Goal: Task Accomplishment & Management: Manage account settings

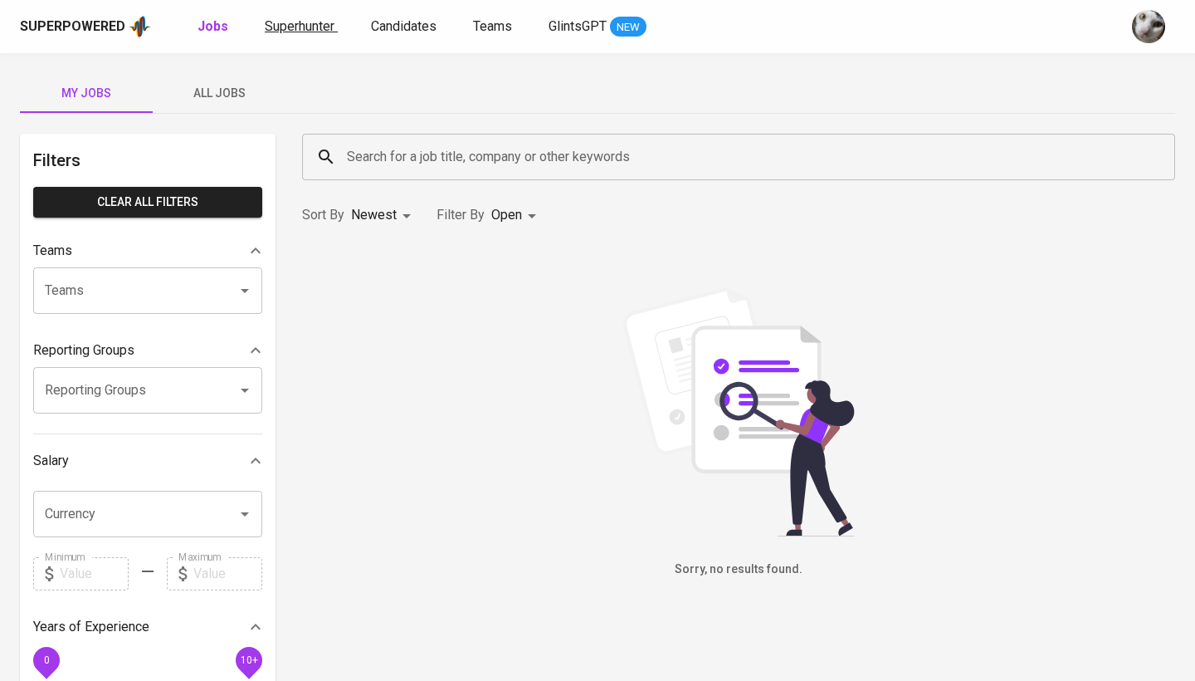
click at [268, 33] on span "Superhunter" at bounding box center [300, 26] width 70 height 16
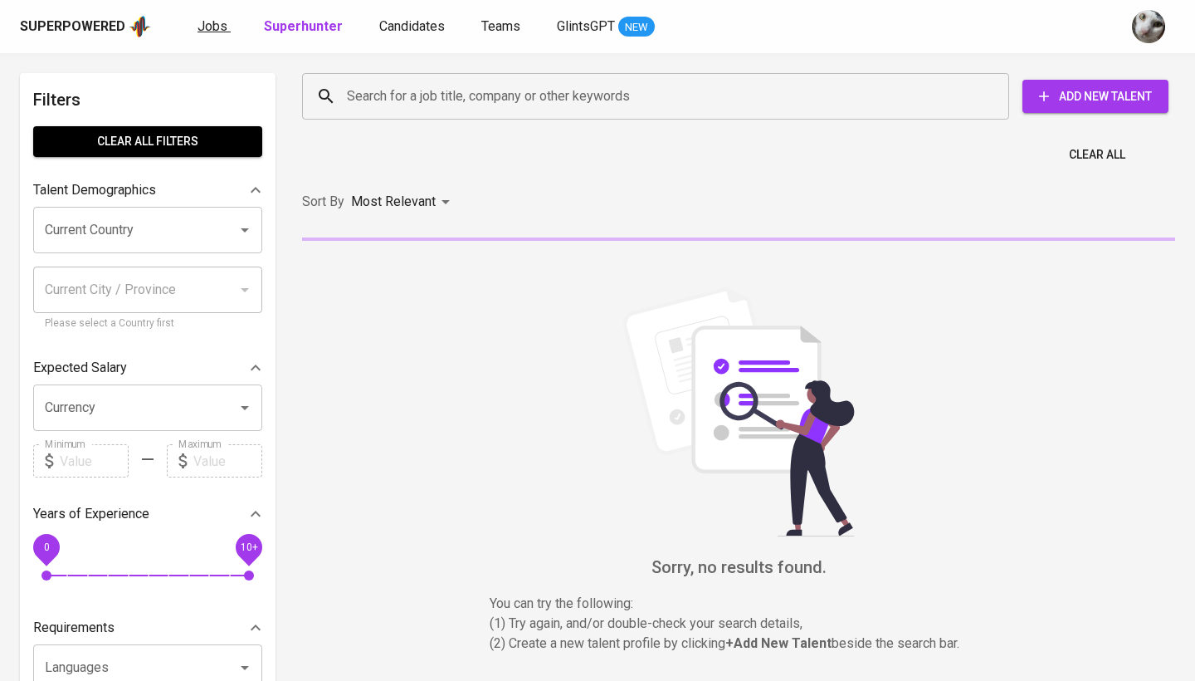
click at [222, 31] on span "Jobs" at bounding box center [213, 26] width 30 height 16
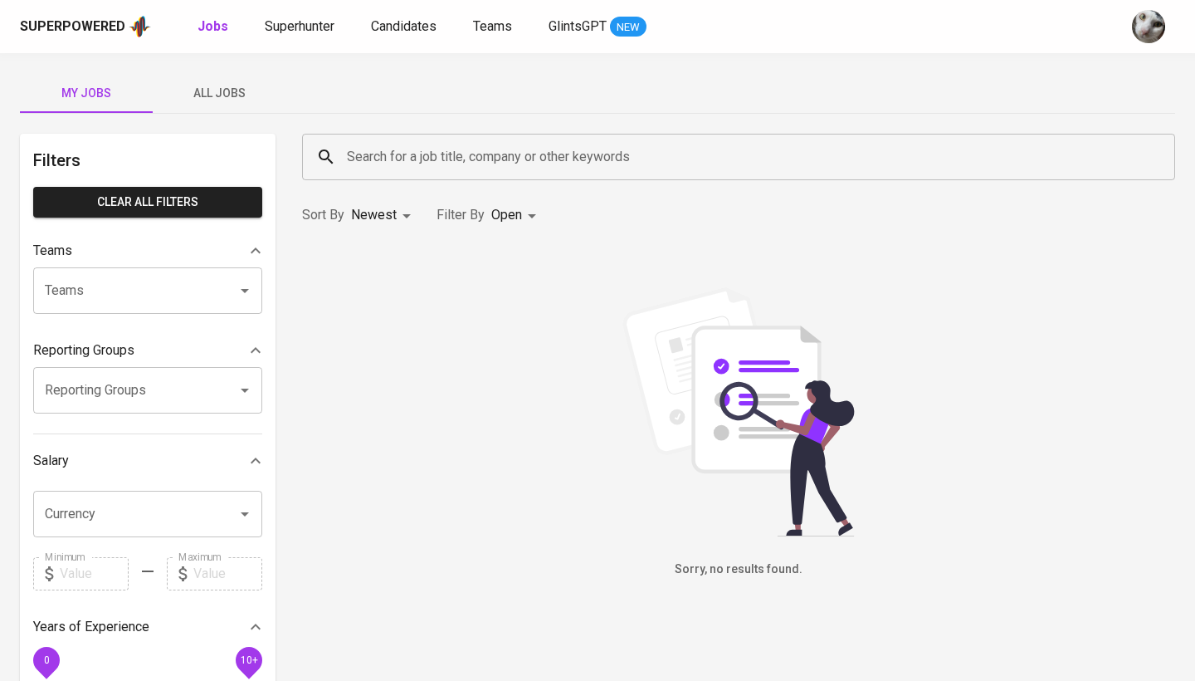
click at [242, 93] on span "All Jobs" at bounding box center [219, 93] width 113 height 21
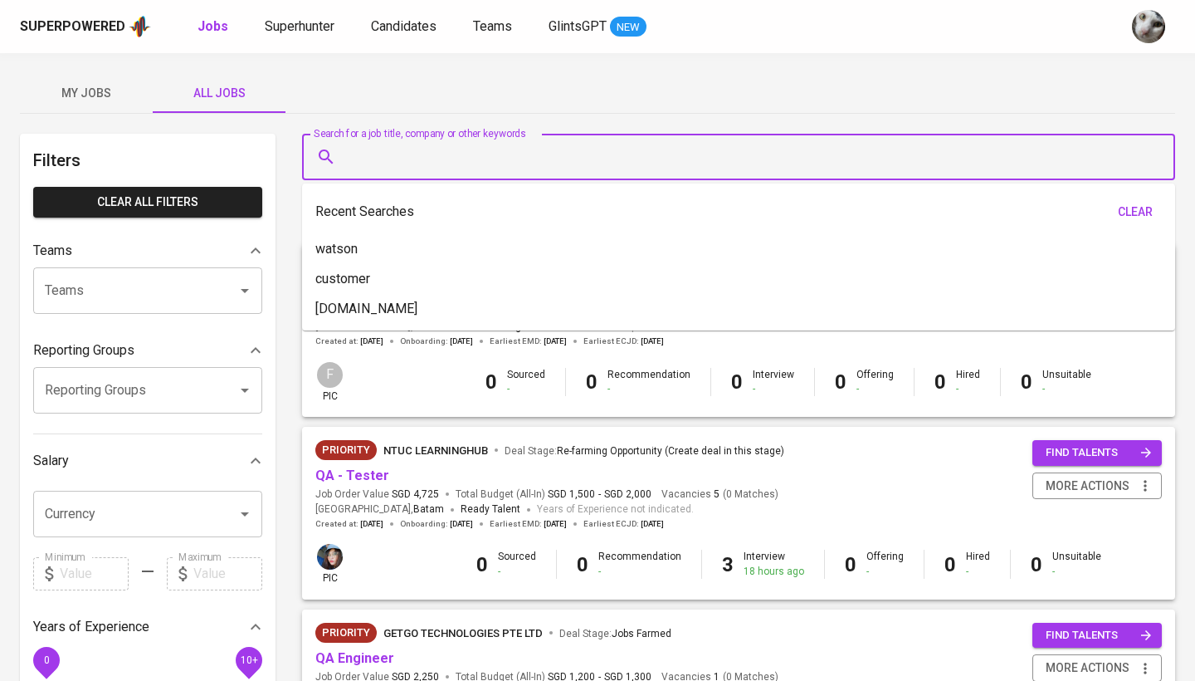
click at [385, 155] on input "Search for a job title, company or other keywords" at bounding box center [743, 157] width 800 height 32
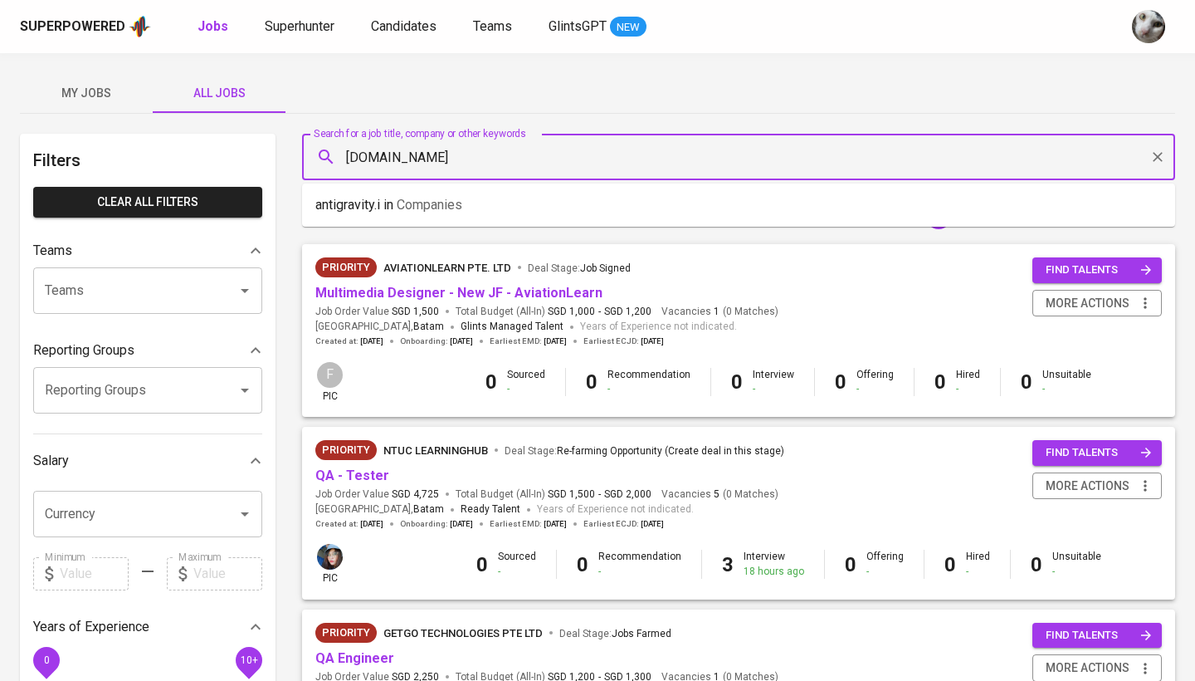
type input "[DOMAIN_NAME]"
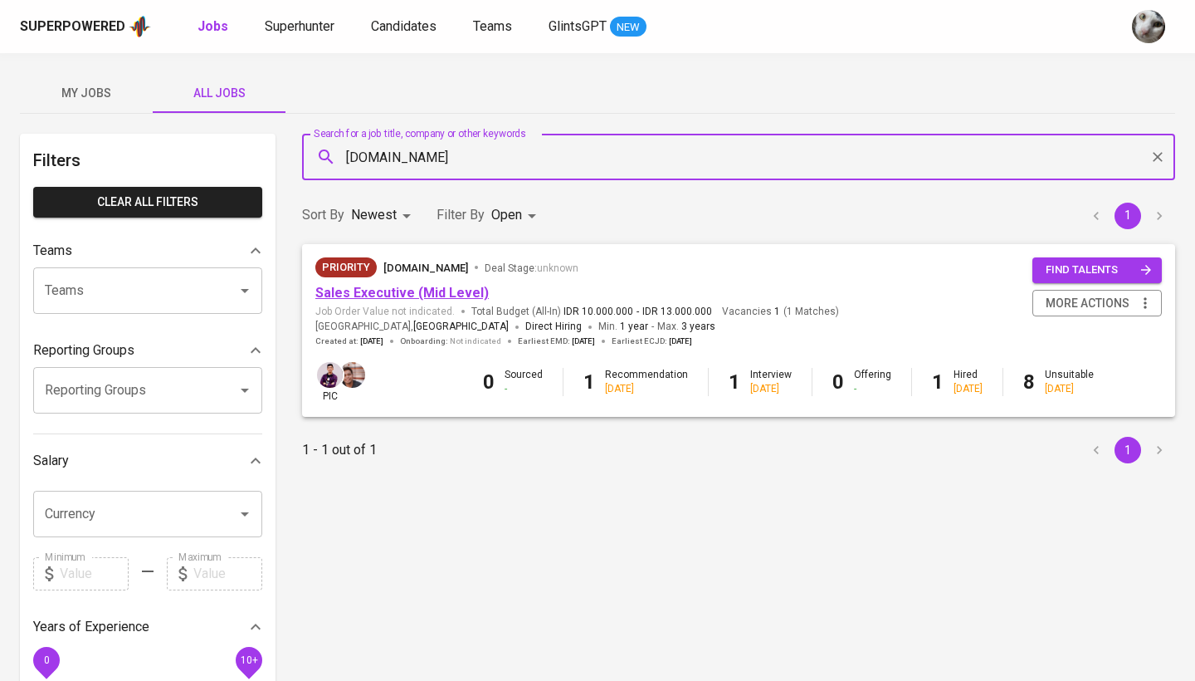
click at [428, 291] on link "Sales Executive (Mid Level)" at bounding box center [401, 293] width 173 height 16
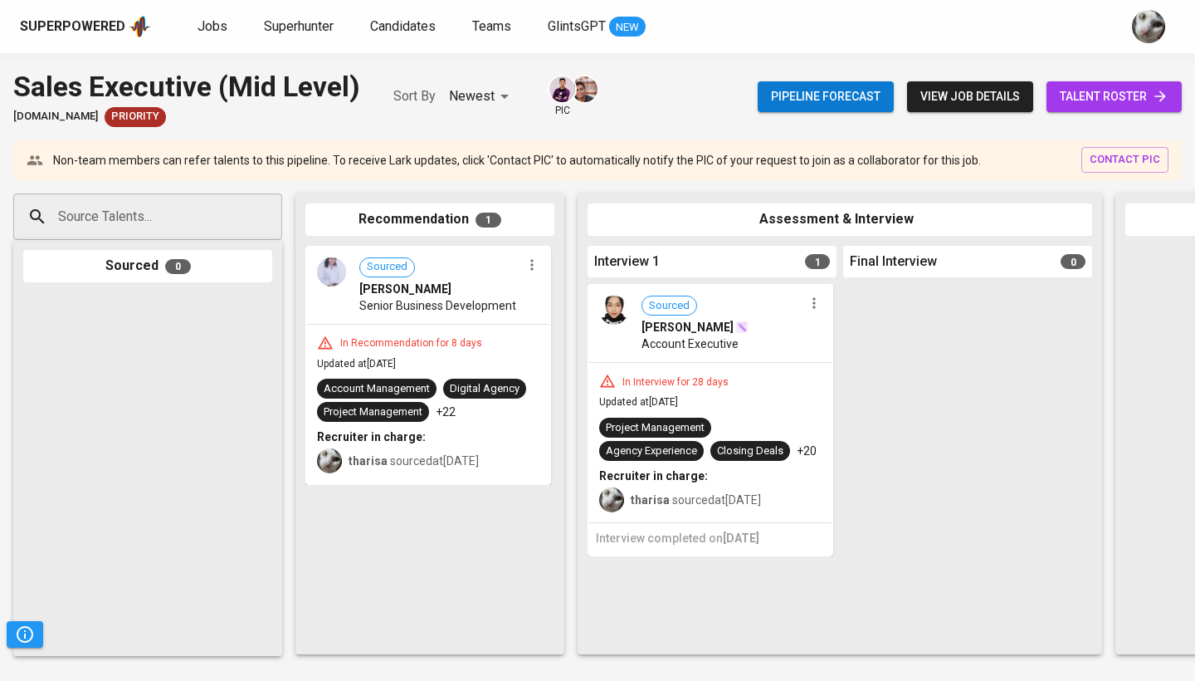
click at [159, 224] on input "Source Talents..." at bounding box center [141, 217] width 174 height 32
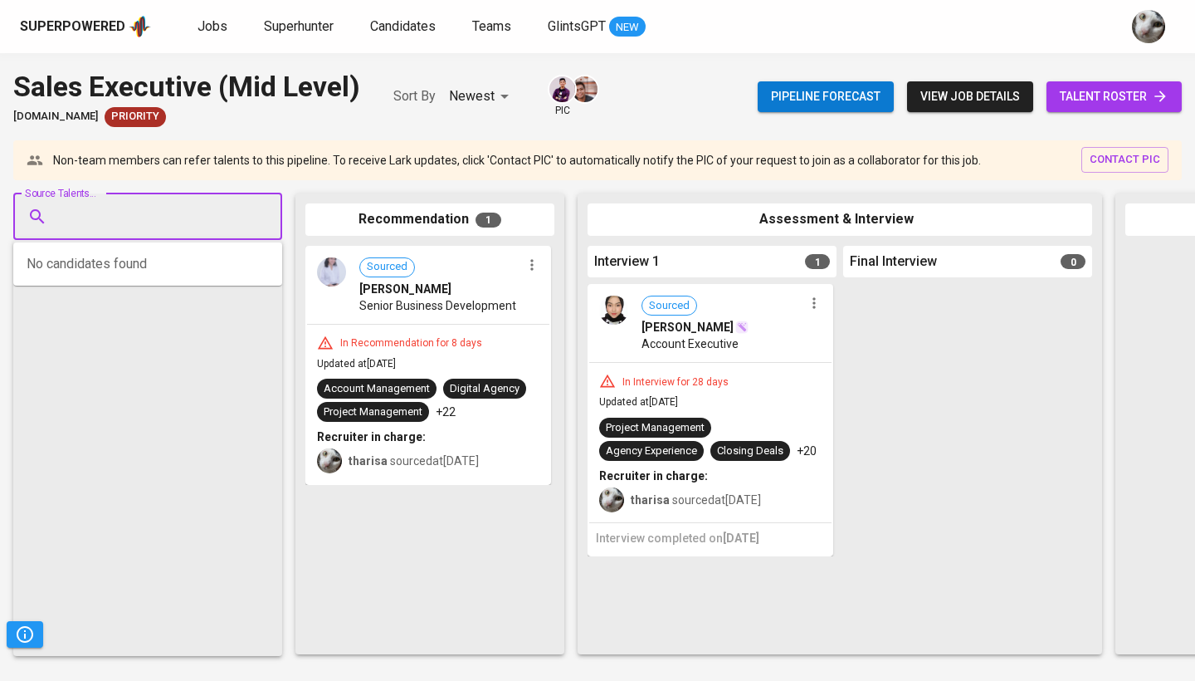
paste input "[EMAIL_ADDRESS][DOMAIN_NAME]"
type input "[EMAIL_ADDRESS][DOMAIN_NAME]"
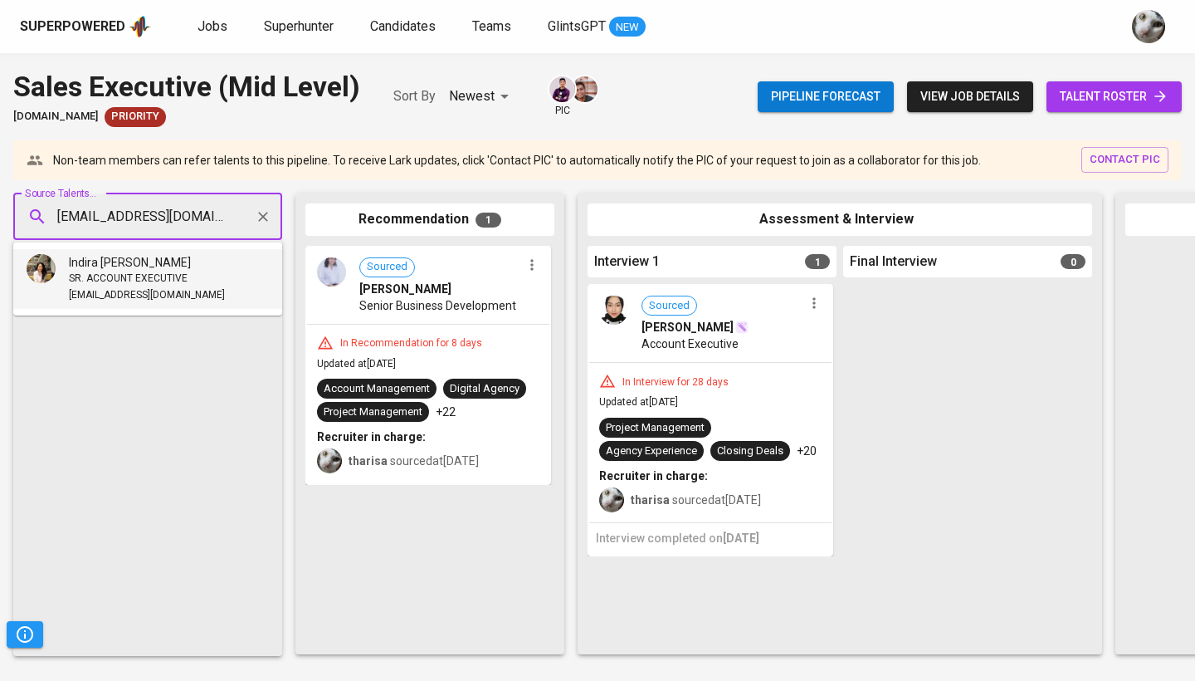
click at [159, 291] on span "[EMAIL_ADDRESS][DOMAIN_NAME]" at bounding box center [147, 295] width 156 height 17
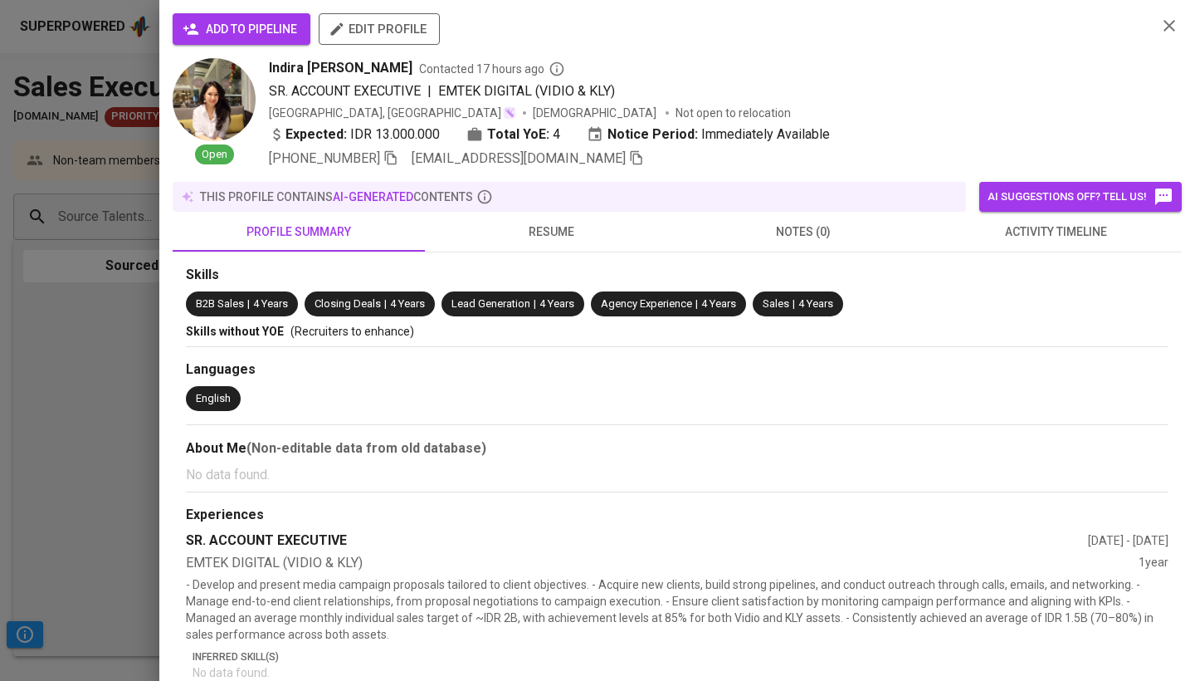
click at [241, 53] on div "add to pipeline edit profile" at bounding box center [658, 35] width 971 height 45
click at [241, 44] on div "add to pipeline edit profile" at bounding box center [658, 35] width 971 height 45
click at [242, 37] on span "add to pipeline" at bounding box center [241, 29] width 111 height 21
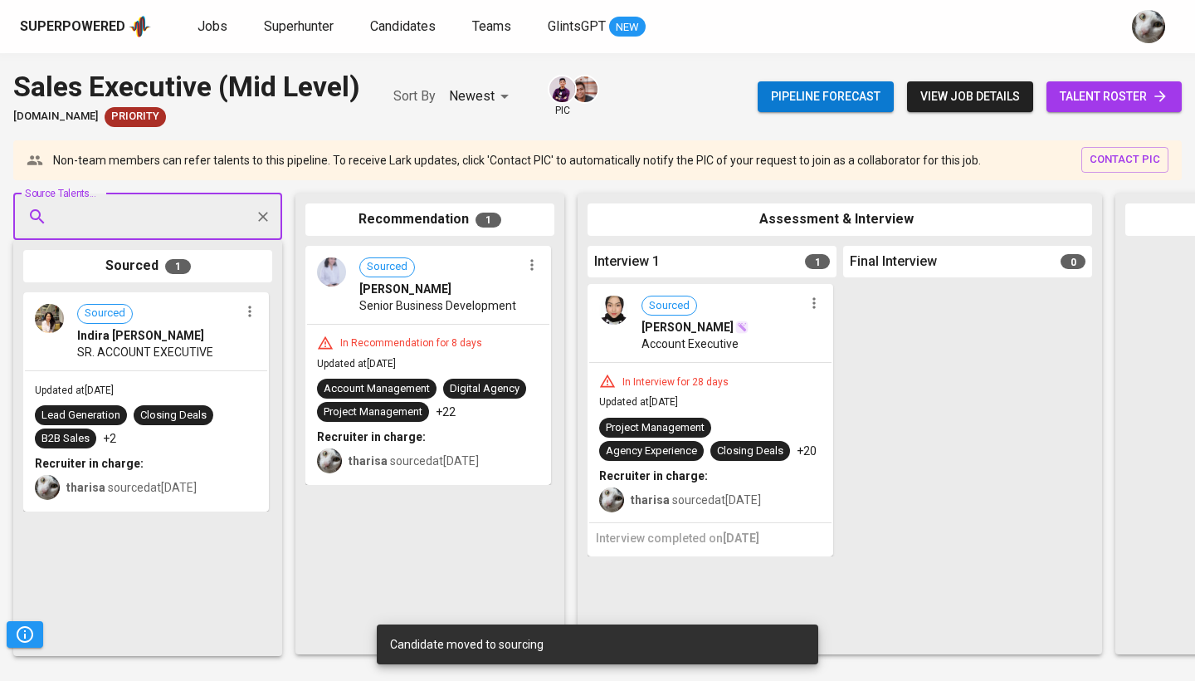
paste input "[EMAIL_ADDRESS][DOMAIN_NAME]"
type input "[EMAIL_ADDRESS][DOMAIN_NAME]"
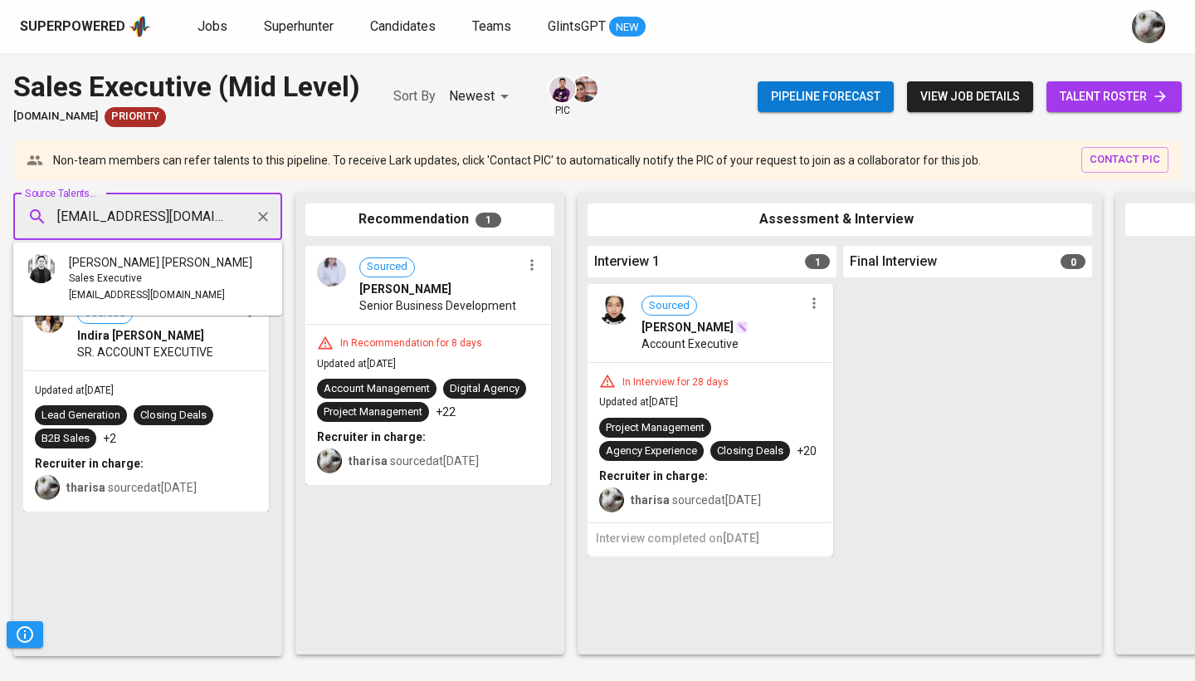
click at [209, 268] on li "[PERSON_NAME] [PERSON_NAME] Sales Executive [EMAIL_ADDRESS][DOMAIN_NAME]" at bounding box center [147, 279] width 269 height 60
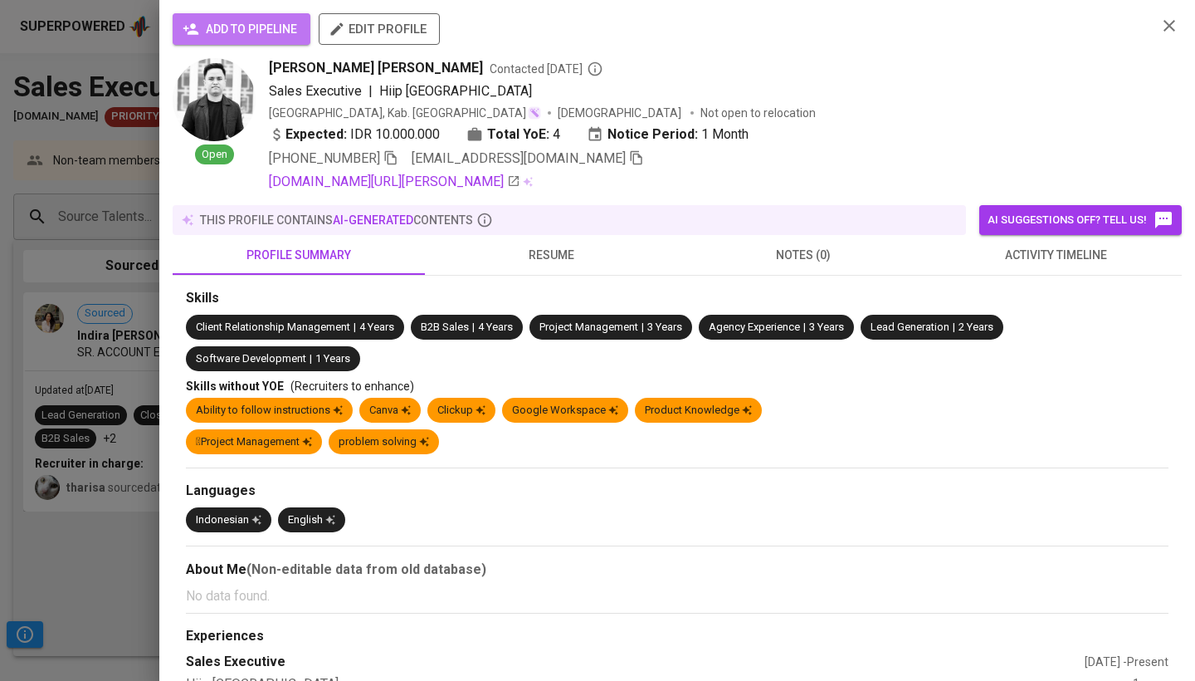
click at [275, 35] on span "add to pipeline" at bounding box center [241, 29] width 111 height 21
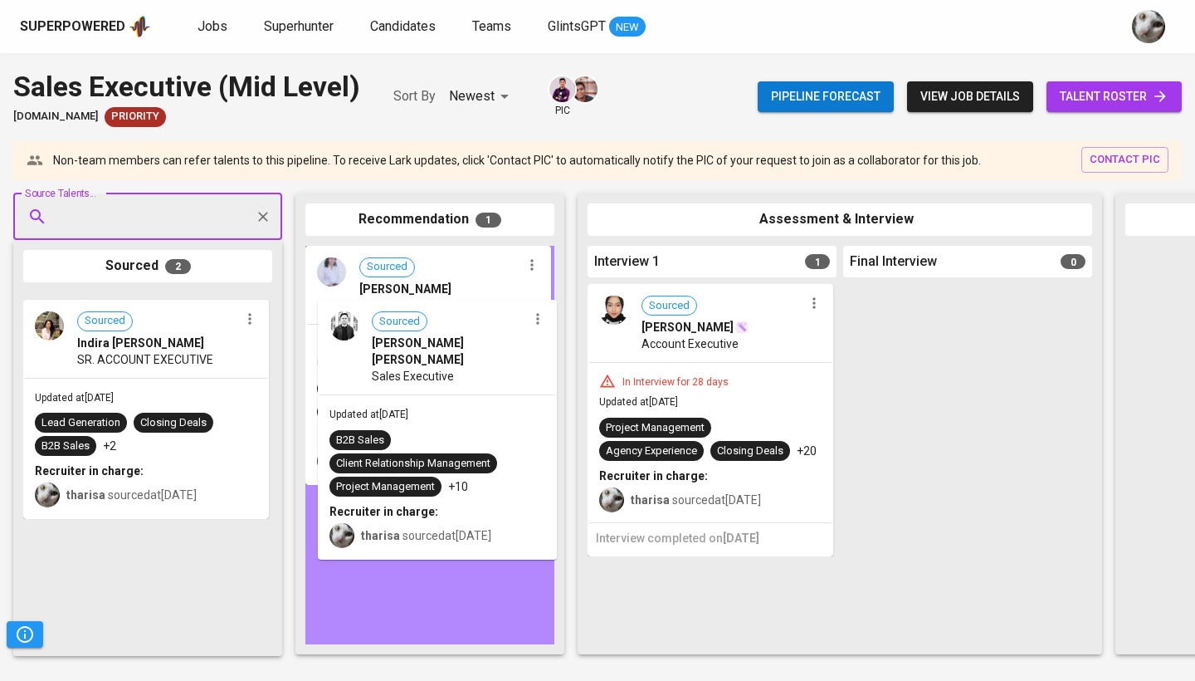
drag, startPoint x: 194, startPoint y: 381, endPoint x: 492, endPoint y: 390, distance: 298.1
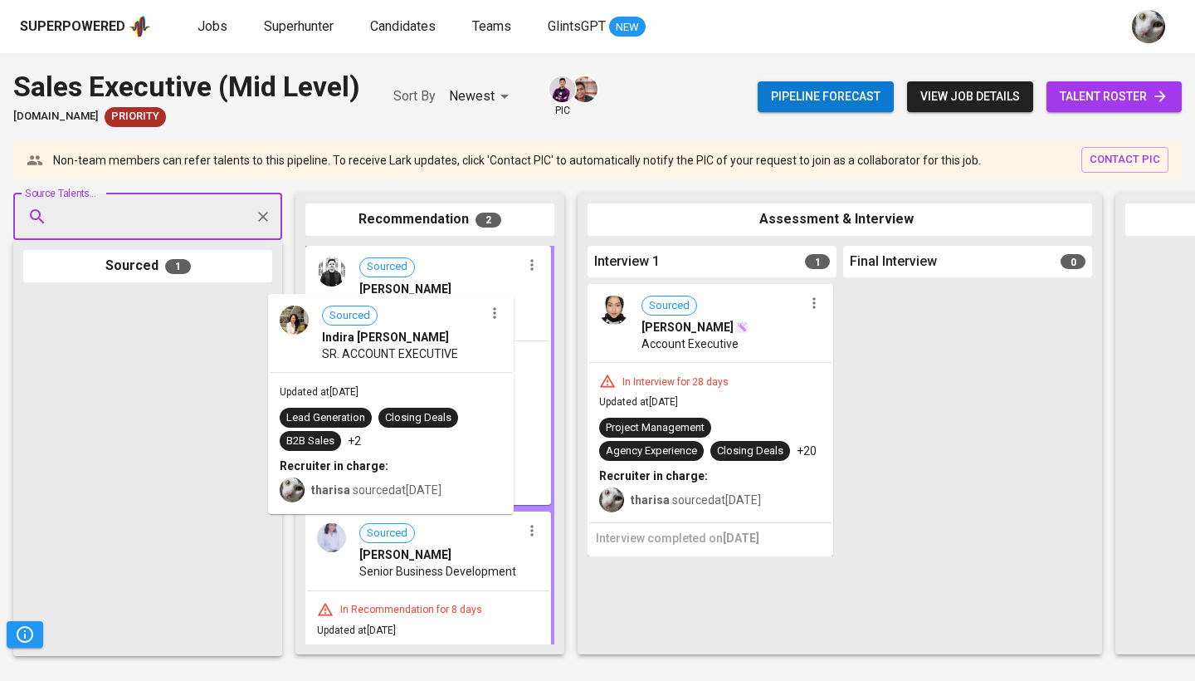
drag, startPoint x: 164, startPoint y: 452, endPoint x: 417, endPoint y: 456, distance: 252.3
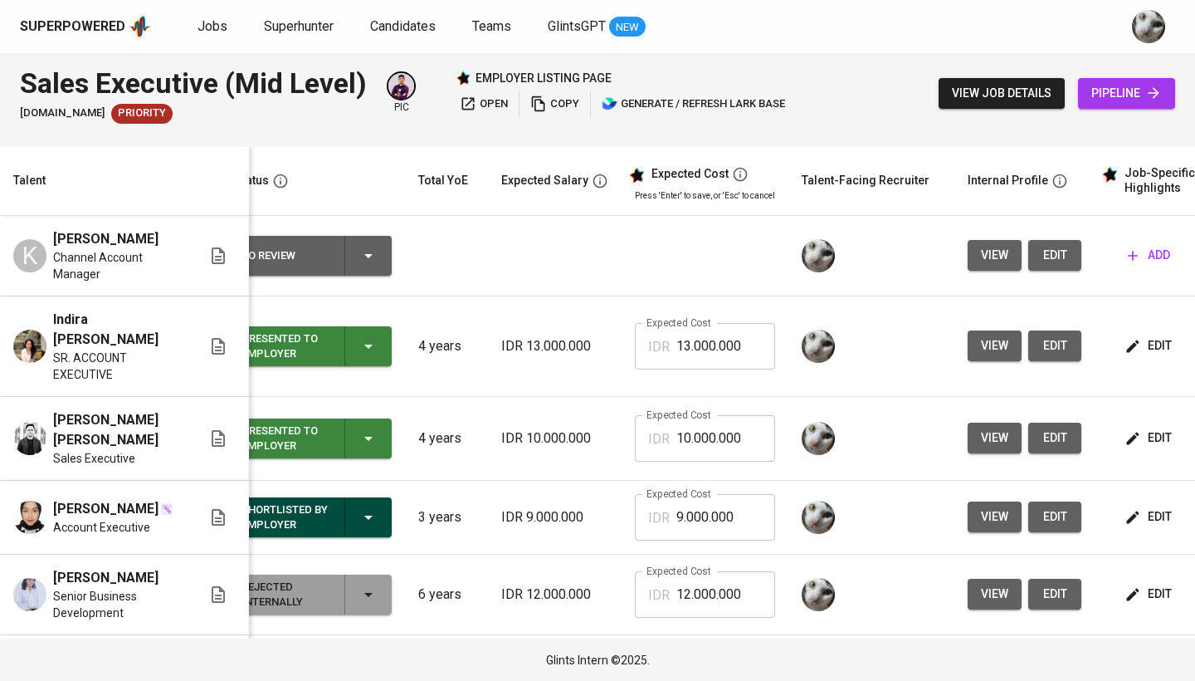
scroll to position [0, 43]
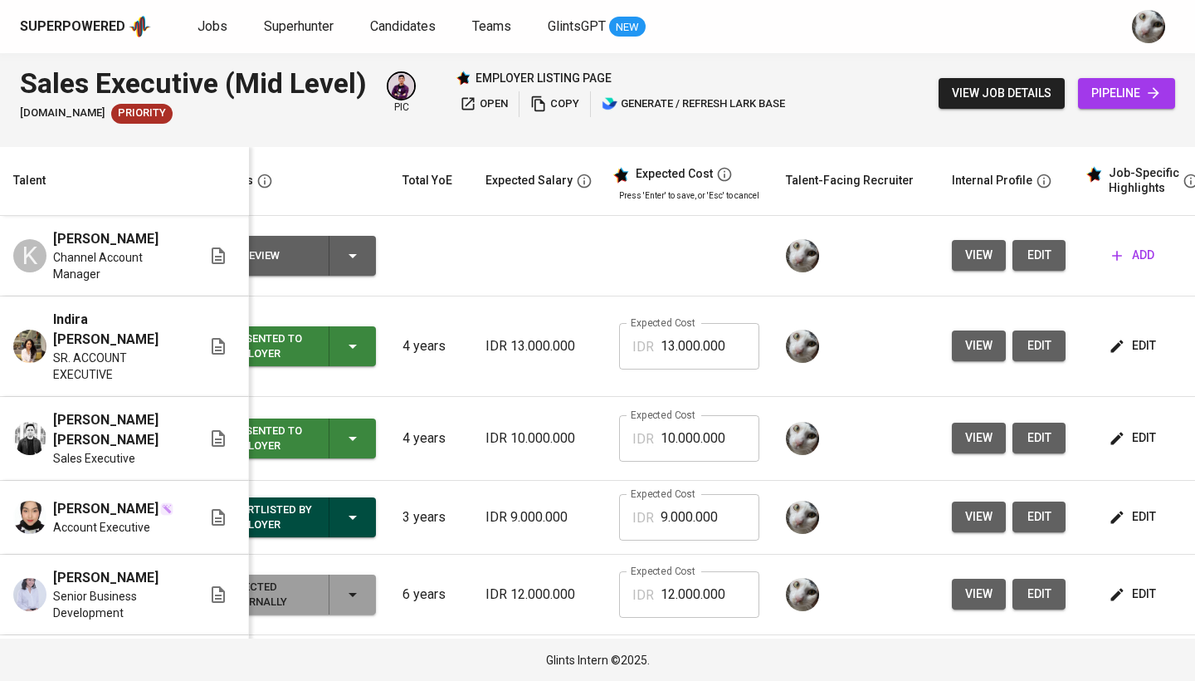
click at [969, 354] on span "view" at bounding box center [978, 345] width 27 height 21
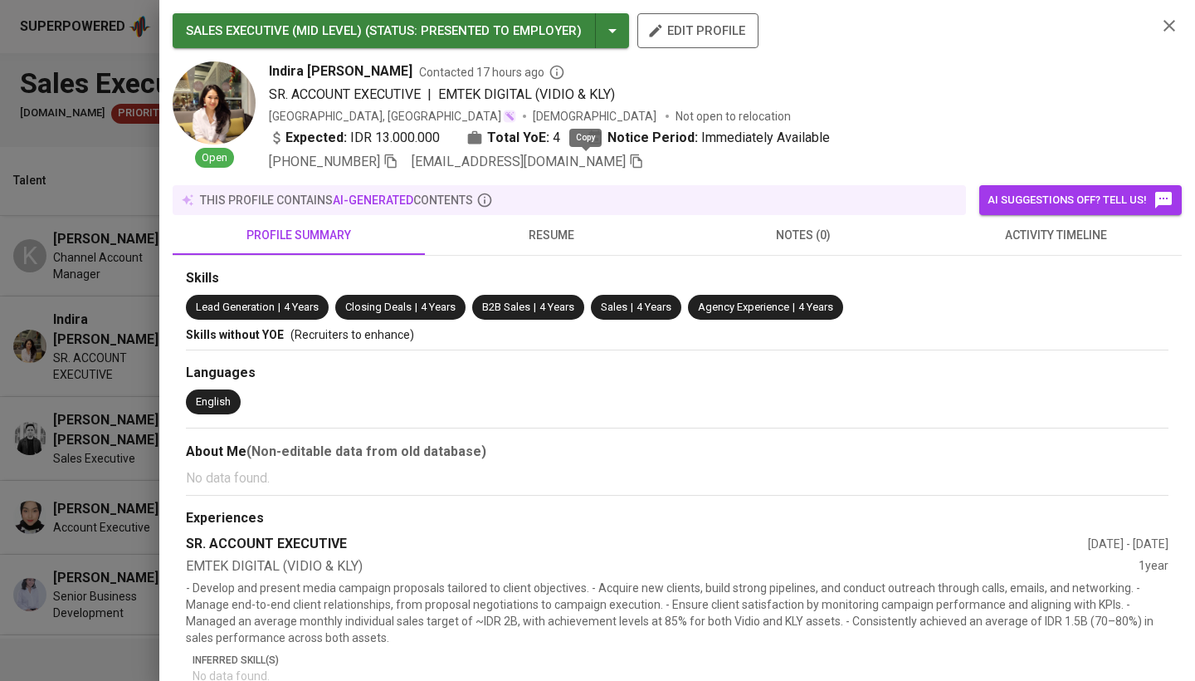
click at [629, 164] on icon "button" at bounding box center [636, 161] width 15 height 15
click at [111, 436] on div at bounding box center [597, 340] width 1195 height 681
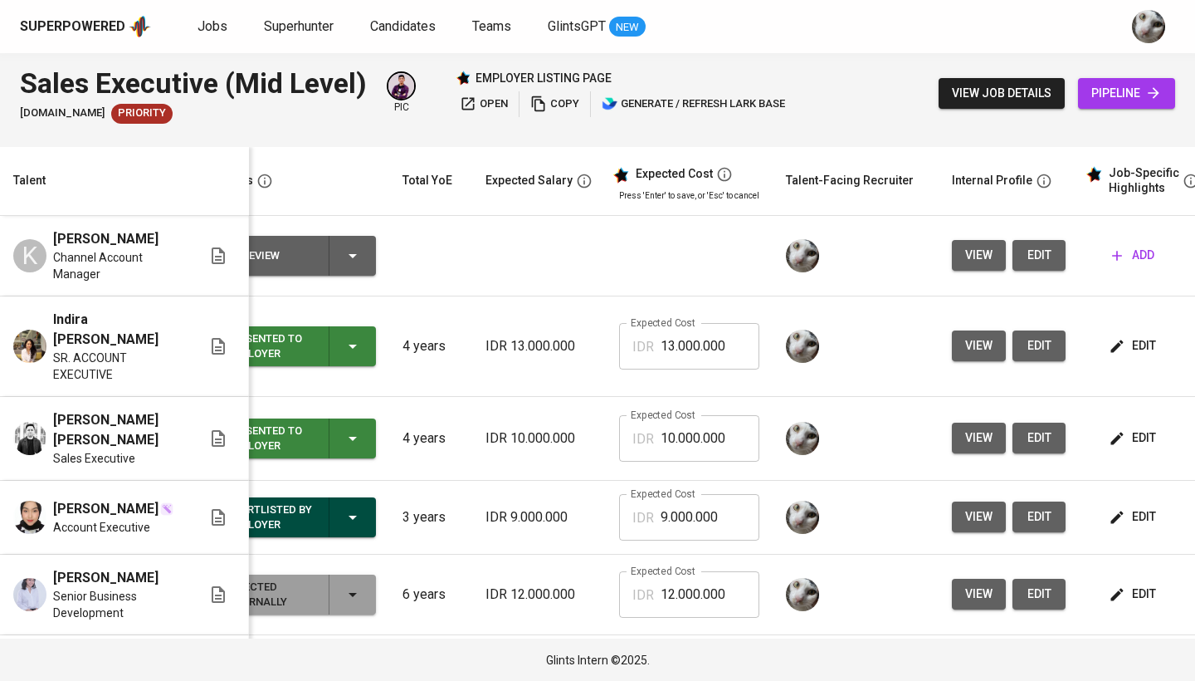
click at [968, 440] on span "view" at bounding box center [978, 437] width 27 height 21
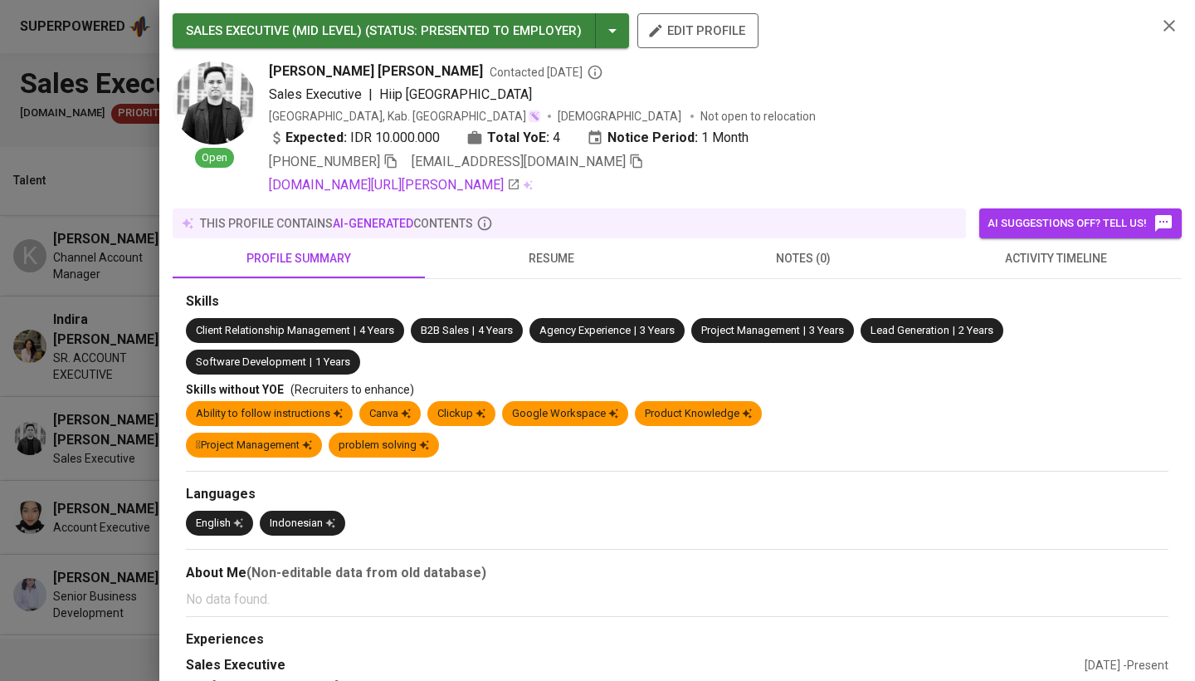
click at [631, 159] on icon "button" at bounding box center [637, 161] width 12 height 14
click at [1167, 24] on icon "button" at bounding box center [1170, 26] width 12 height 12
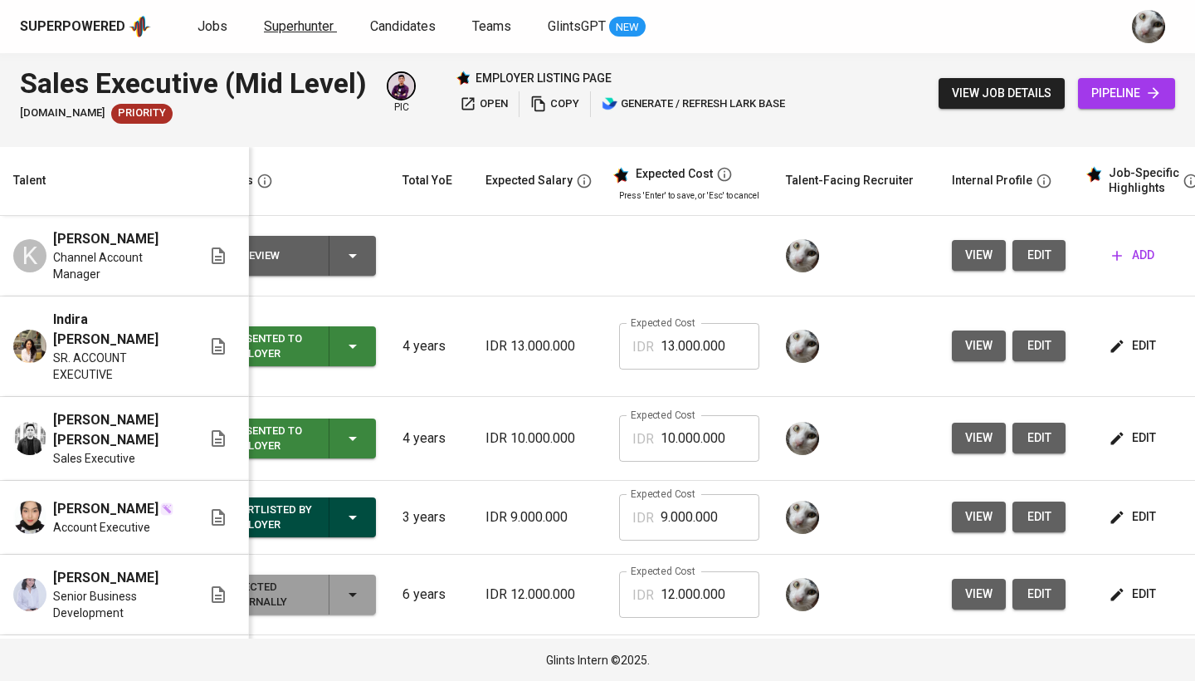
click at [305, 25] on span "Superhunter" at bounding box center [299, 26] width 70 height 16
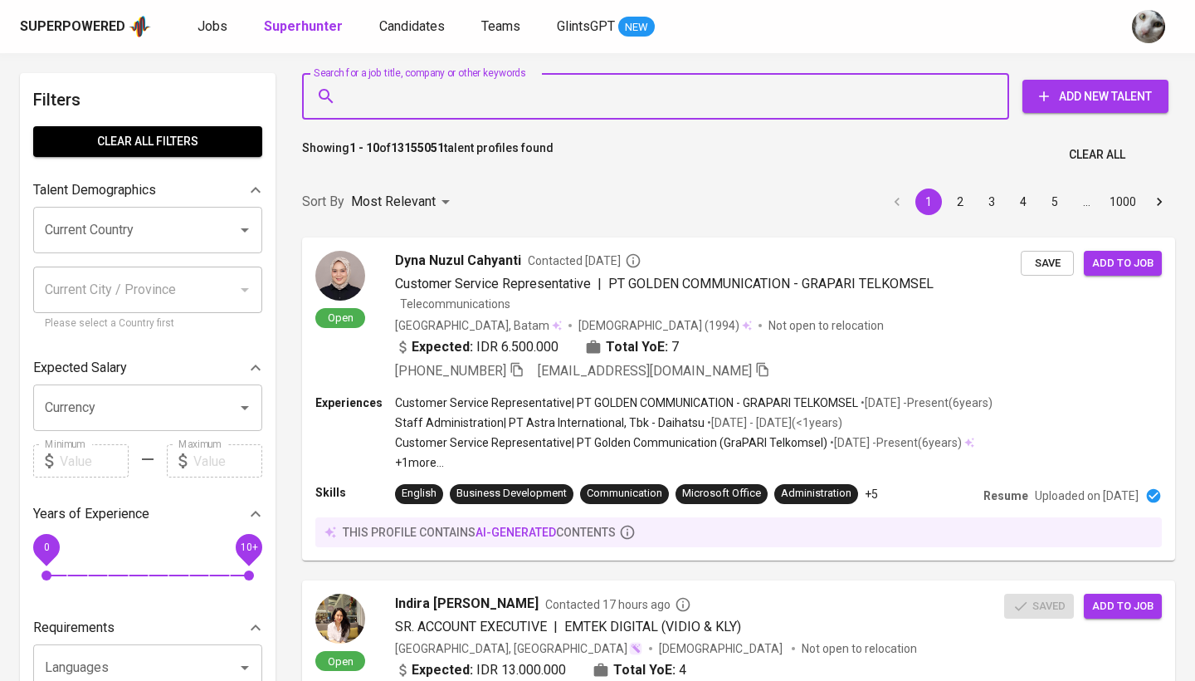
click at [377, 86] on input "Search for a job title, company or other keywords" at bounding box center [660, 97] width 634 height 32
paste input "frendytrojan@gmail.com"
type input "frendytrojan@gmail.com"
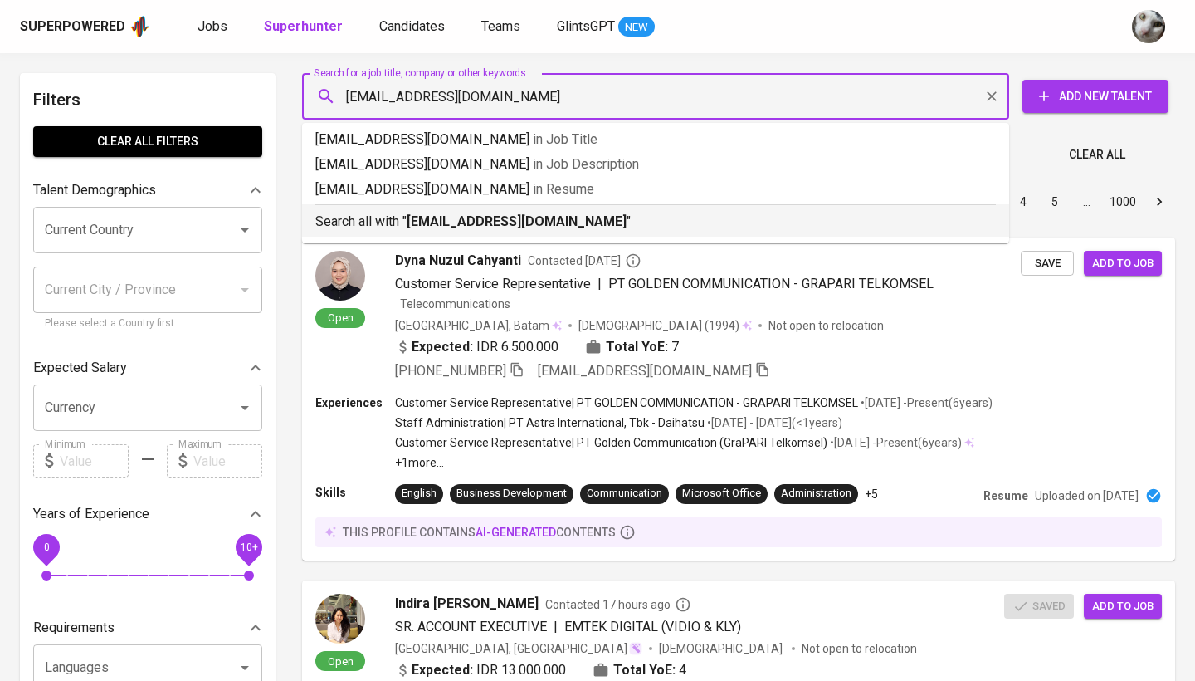
click at [524, 231] on p "Search all with " frendytrojan@gmail.com "" at bounding box center [655, 222] width 681 height 20
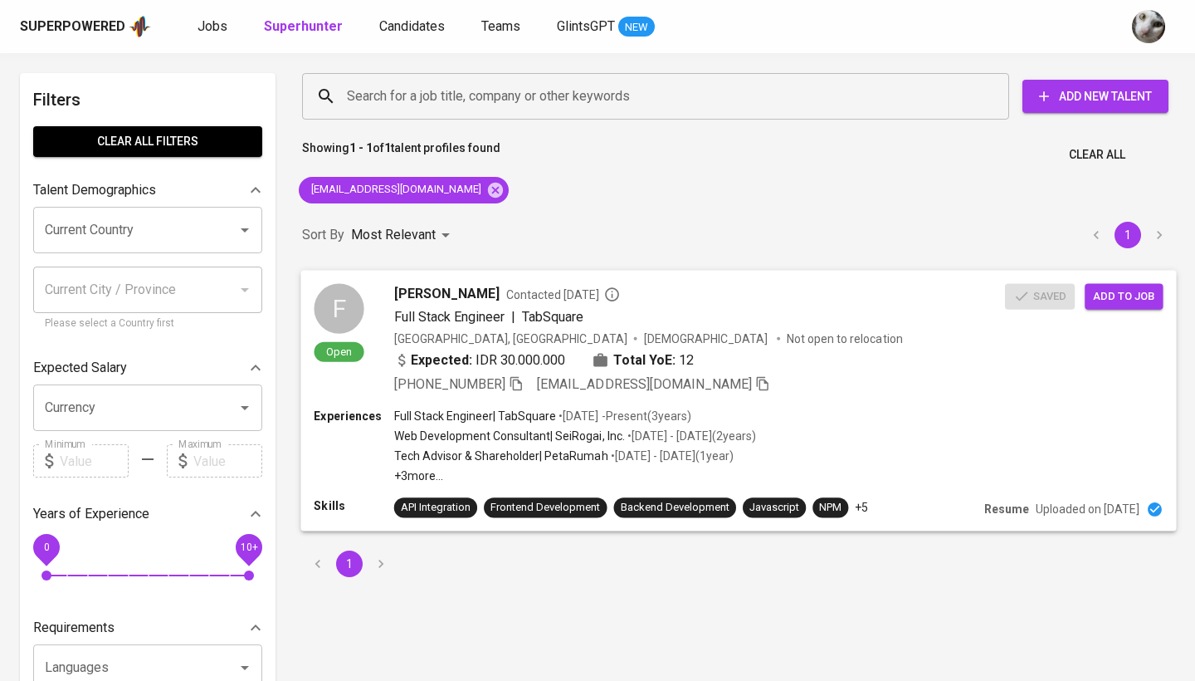
click at [1007, 425] on div "Experiences Full Stack Engineer | TabSquare • May 2022 - Present ( 3 years ) We…" at bounding box center [738, 446] width 849 height 76
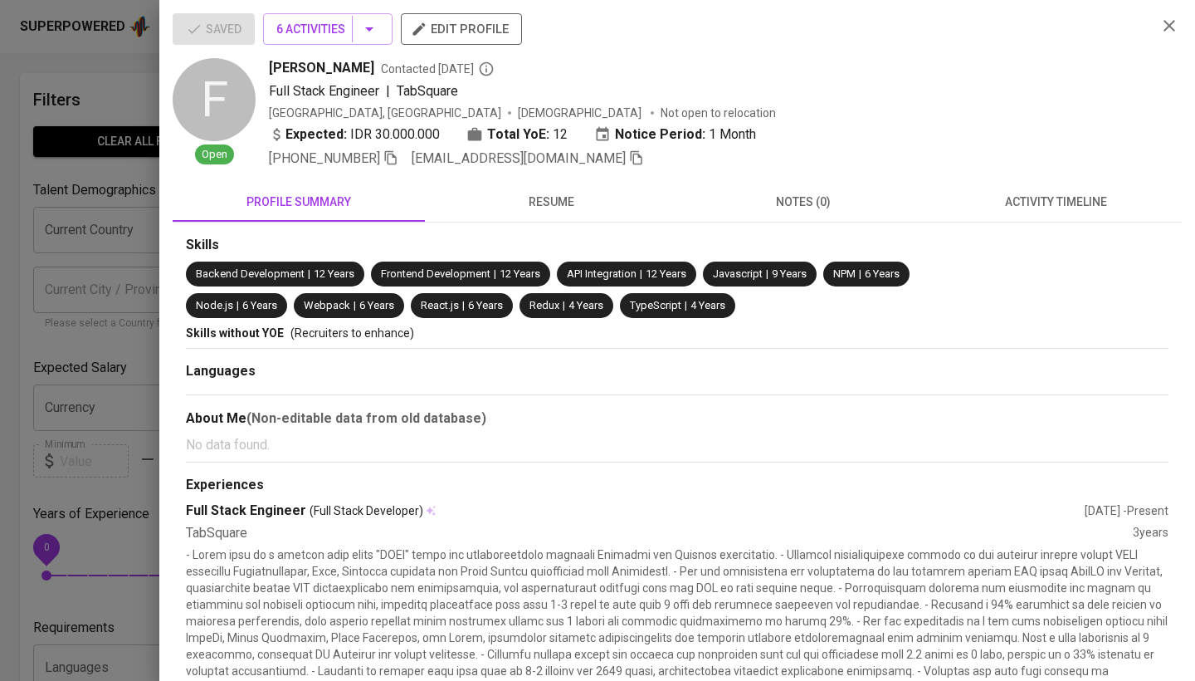
click at [1084, 214] on button "activity timeline" at bounding box center [1056, 202] width 252 height 40
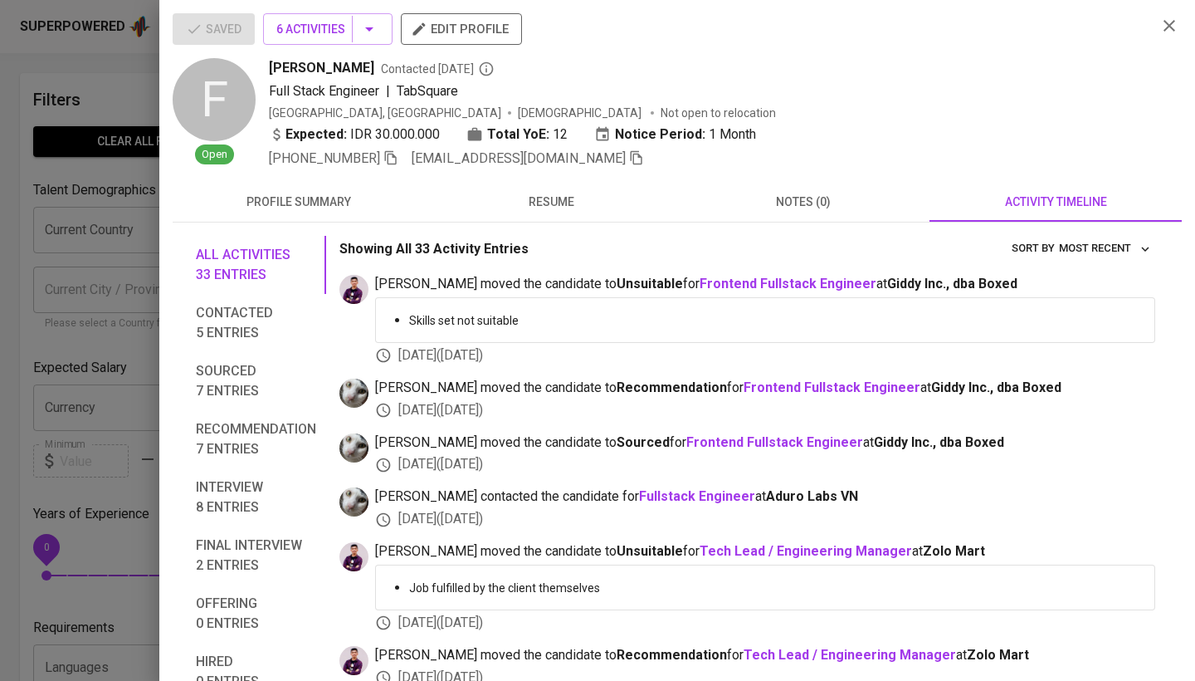
click at [76, 525] on div at bounding box center [597, 340] width 1195 height 681
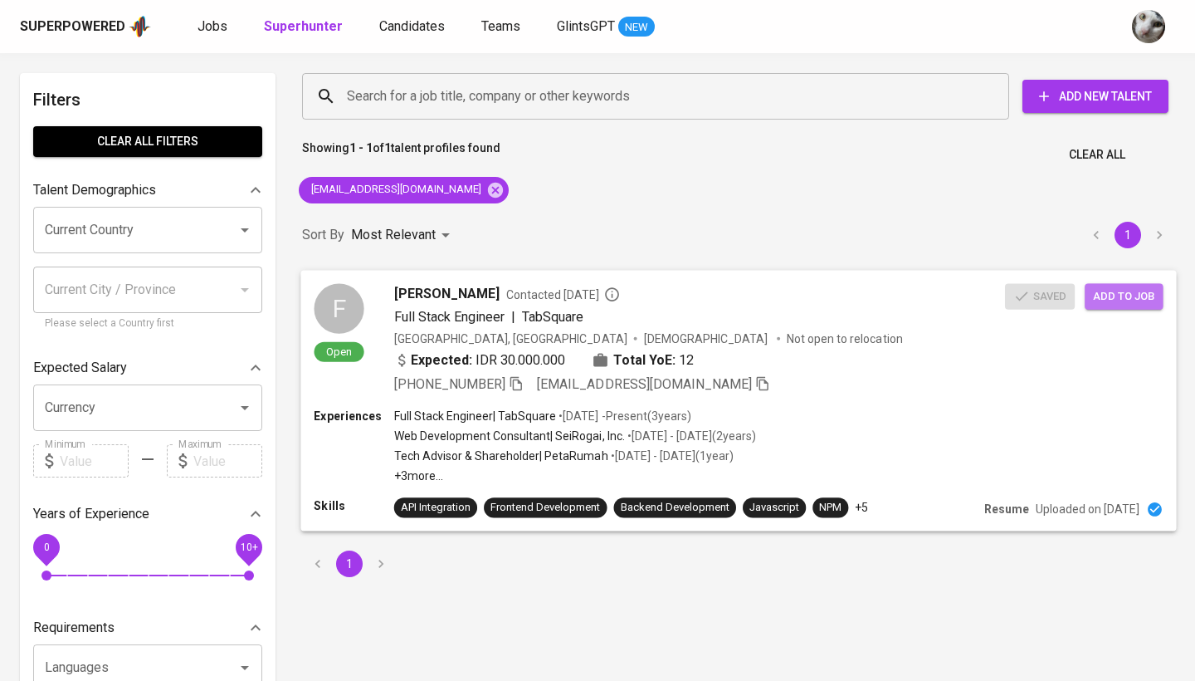
click at [1119, 287] on span "Add to job" at bounding box center [1123, 295] width 61 height 19
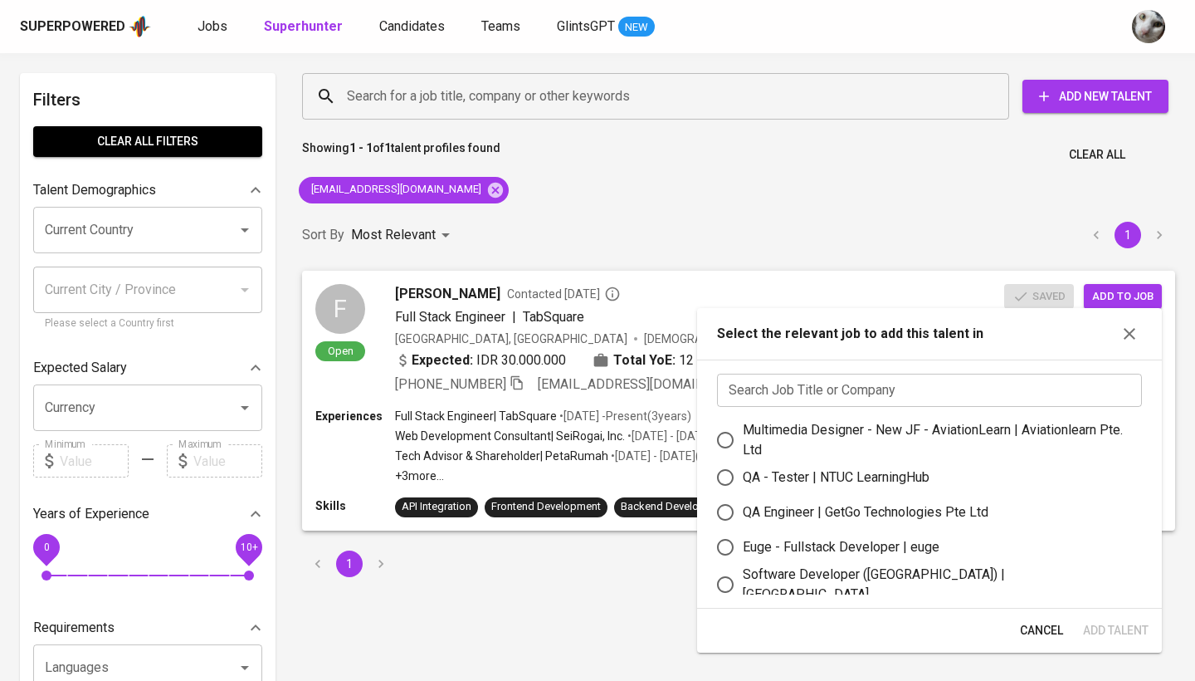
click at [873, 388] on input "text" at bounding box center [929, 390] width 425 height 33
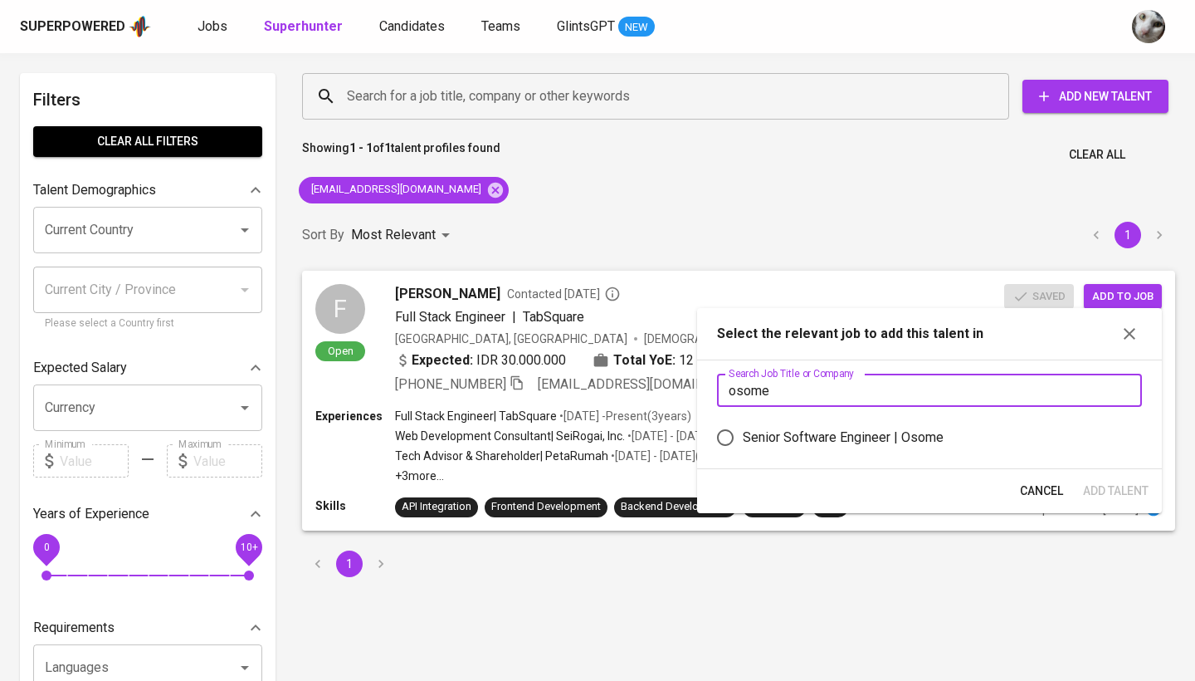
type input "osome"
click at [867, 442] on div "Senior Software Engineer | Osome" at bounding box center [843, 437] width 201 height 20
click at [743, 442] on input "Senior Software Engineer | Osome" at bounding box center [725, 437] width 35 height 35
radio input "true"
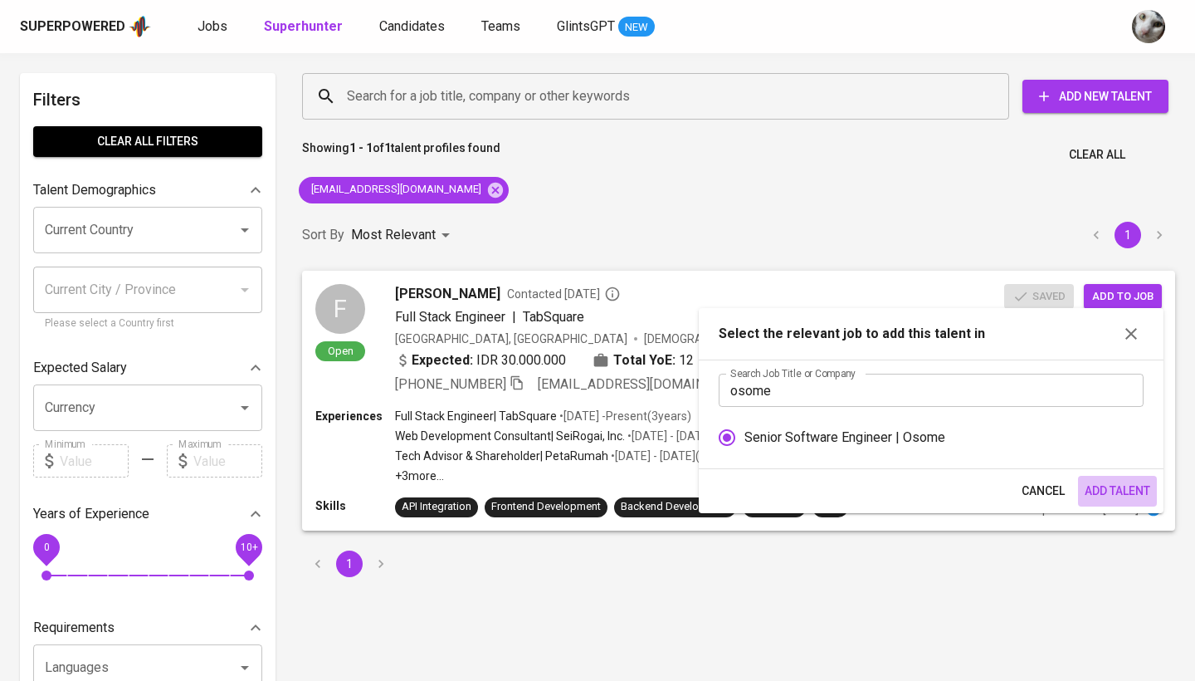
click at [1117, 500] on span "Add Talent" at bounding box center [1118, 491] width 66 height 21
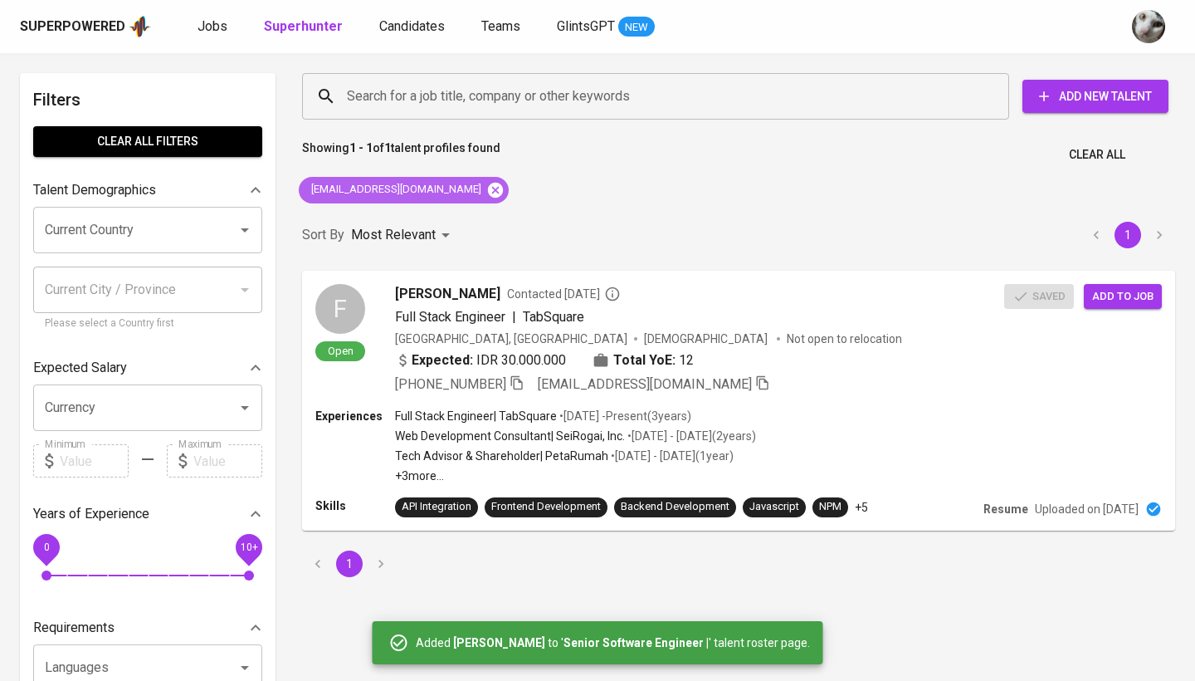
click at [486, 198] on icon at bounding box center [495, 190] width 18 height 18
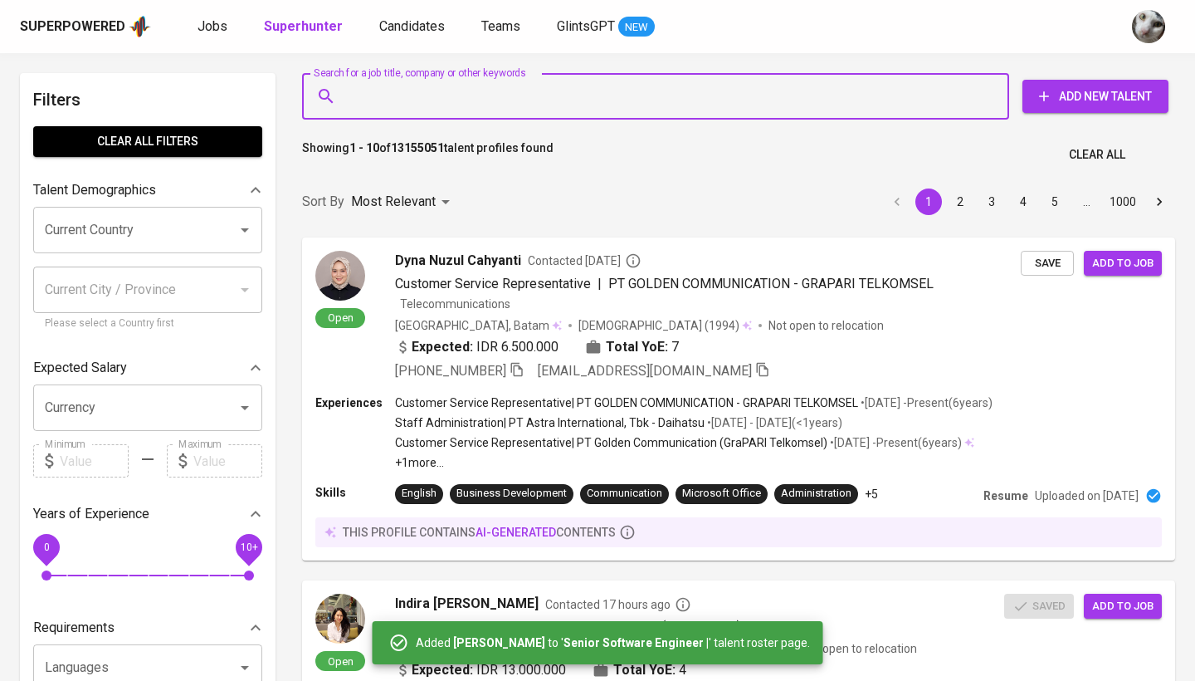
click at [727, 110] on input "Search for a job title, company or other keywords" at bounding box center [660, 97] width 634 height 32
paste input "krisnata.panji@gmail.com"
type input "krisnata.panji@gmail.com"
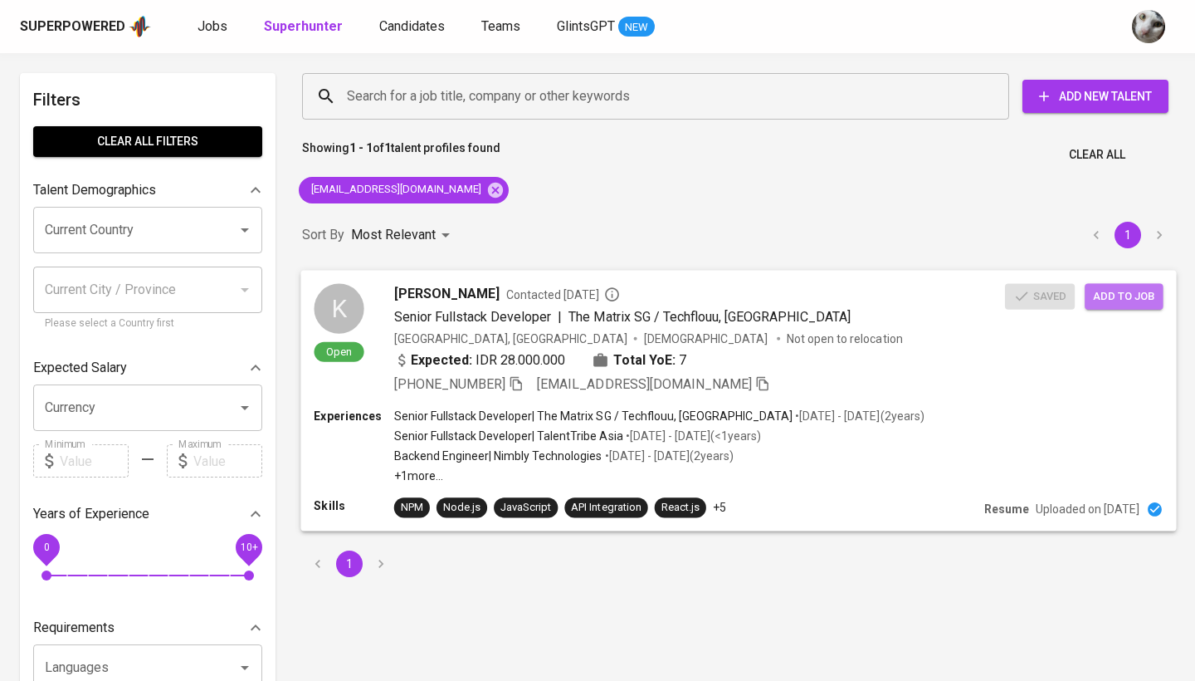
click at [1120, 295] on span "Add to job" at bounding box center [1123, 295] width 61 height 19
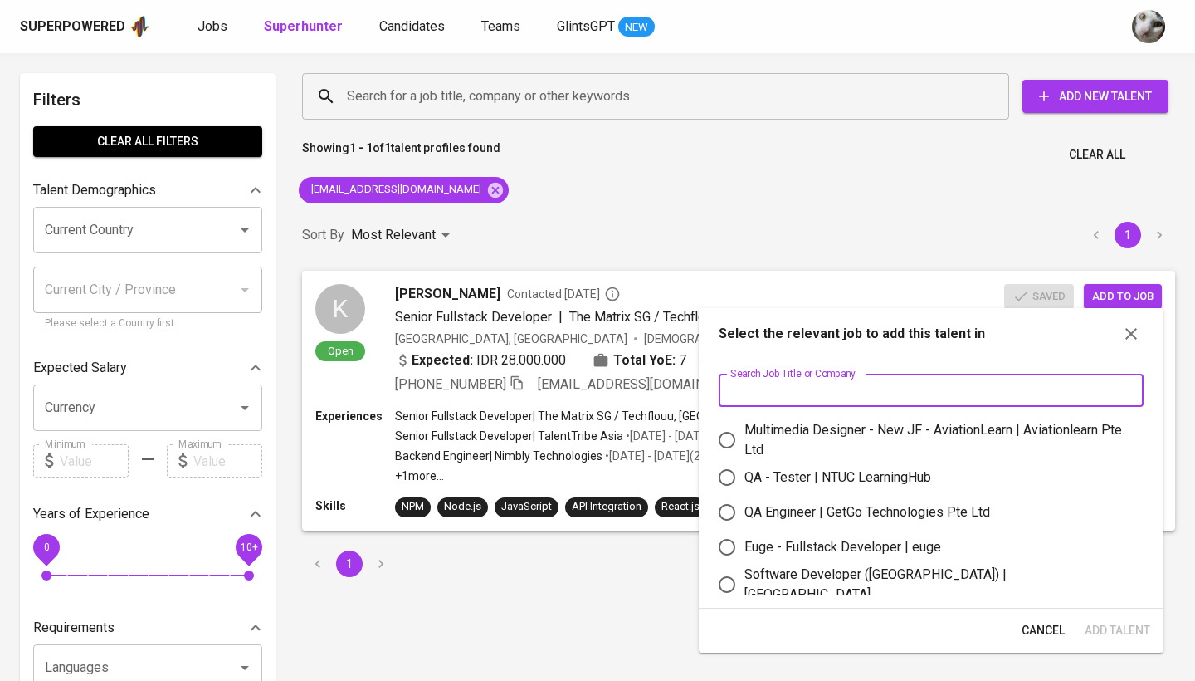
click at [992, 385] on input "text" at bounding box center [931, 390] width 425 height 33
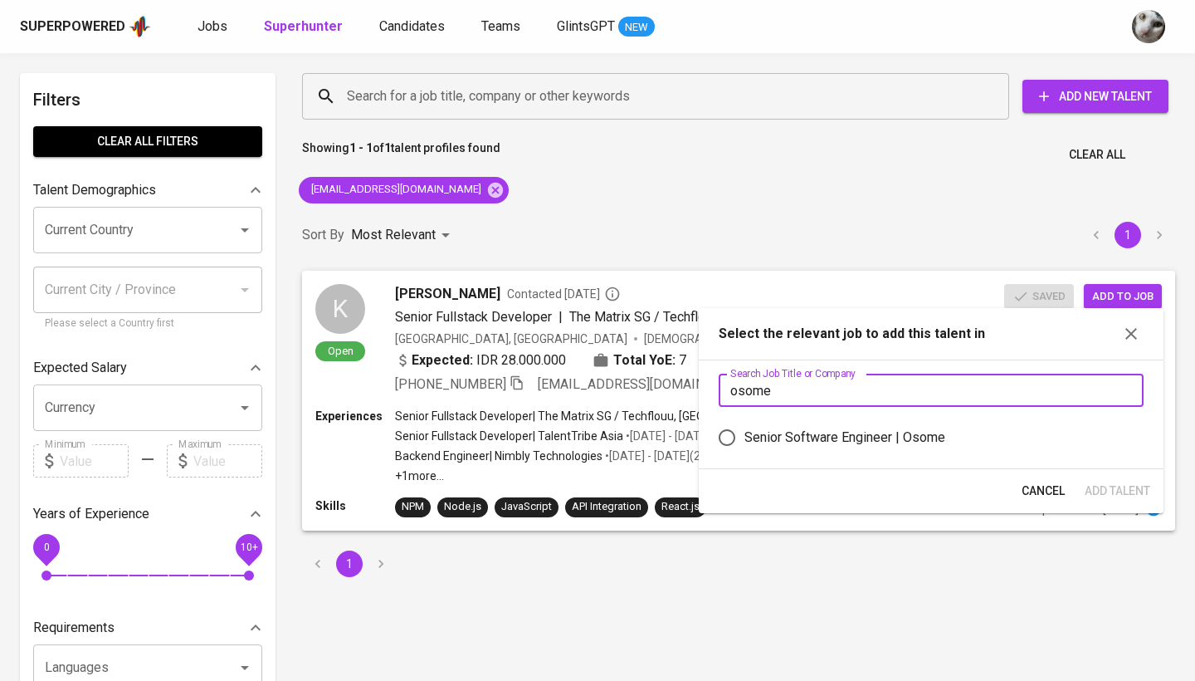
type input "osome"
click at [963, 444] on div "Senior Software Engineer | Osome" at bounding box center [938, 437] width 386 height 20
click at [745, 444] on input "Senior Software Engineer | Osome" at bounding box center [727, 437] width 35 height 35
radio input "true"
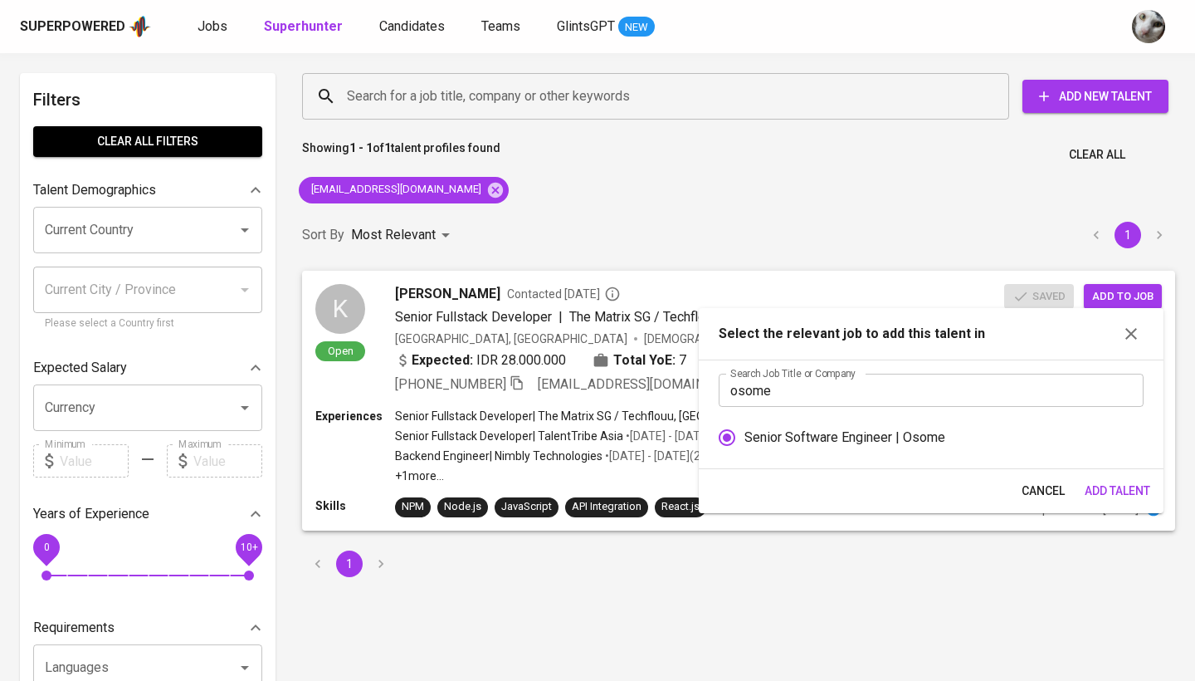
click at [1125, 491] on span "Add Talent" at bounding box center [1118, 491] width 66 height 21
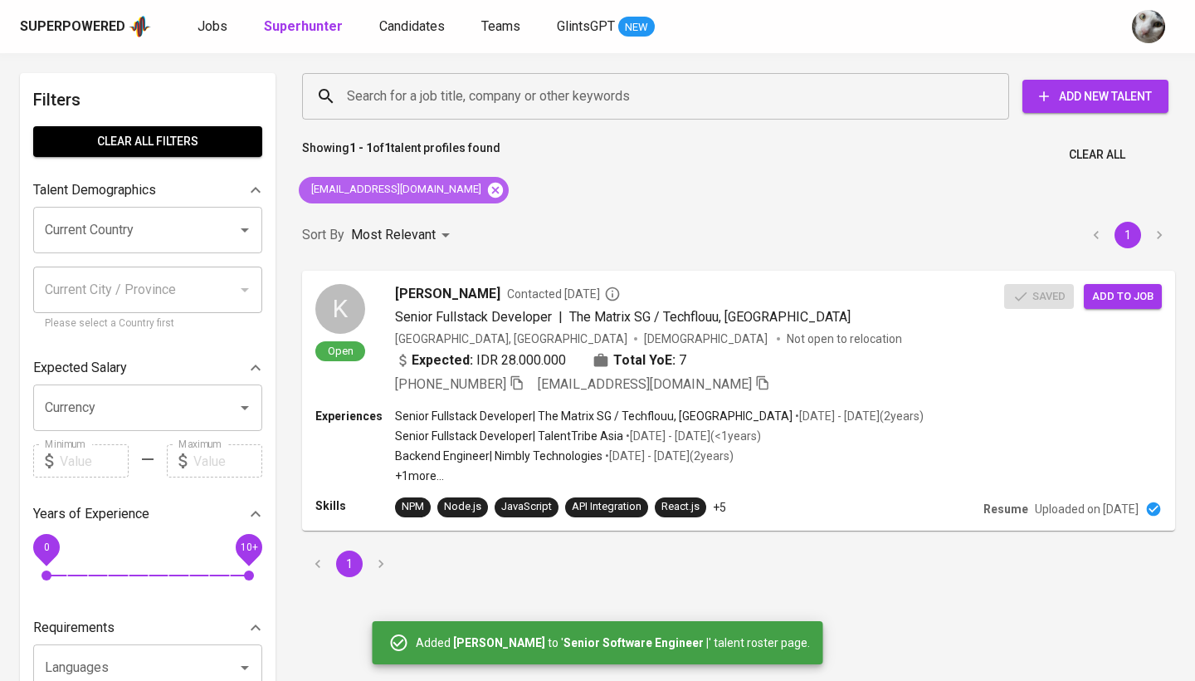
click at [488, 194] on icon at bounding box center [495, 189] width 15 height 15
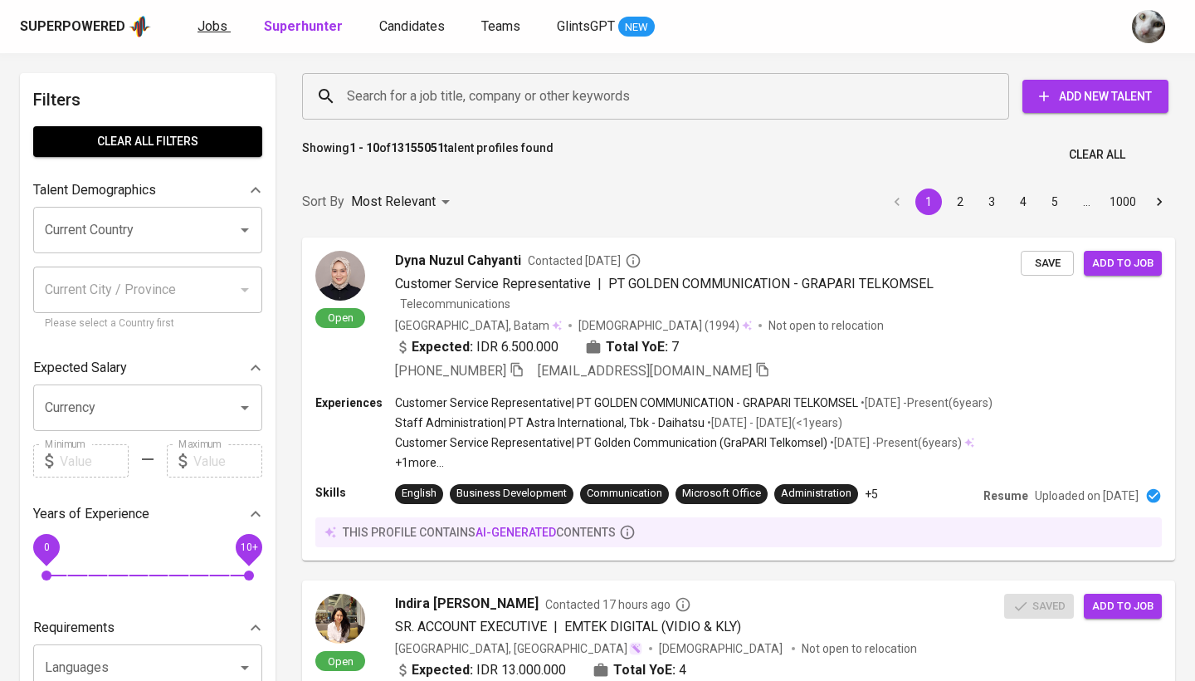
click at [217, 32] on span "Jobs" at bounding box center [213, 26] width 30 height 16
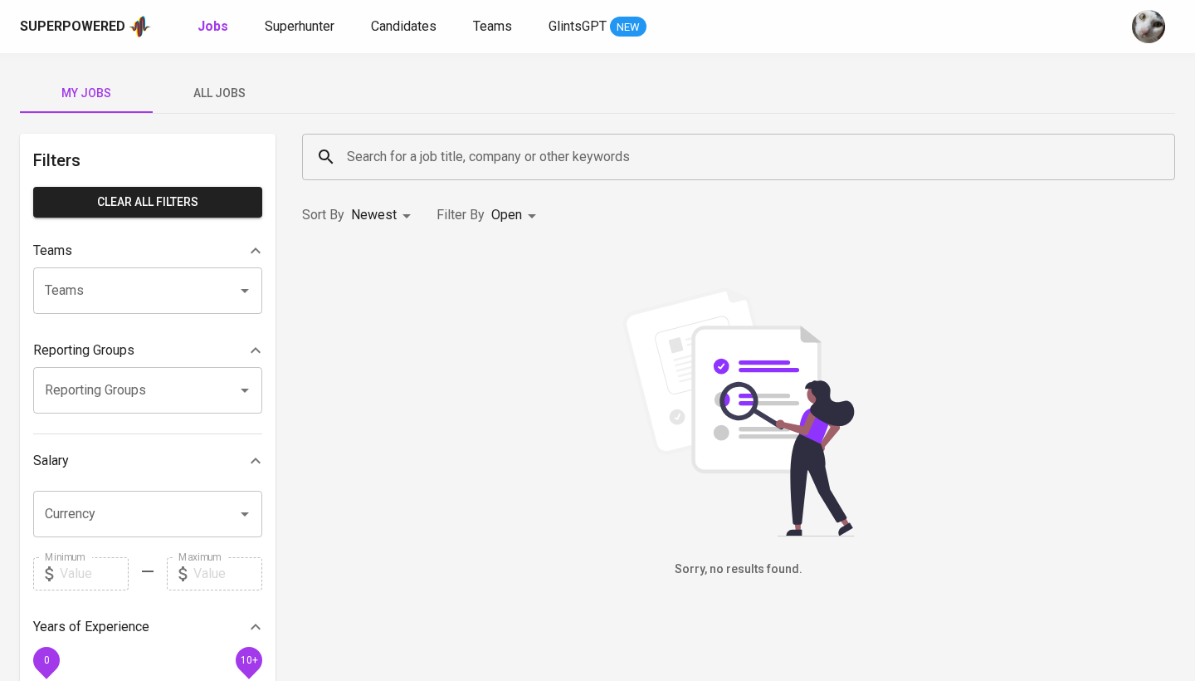
click at [203, 89] on span "All Jobs" at bounding box center [219, 93] width 113 height 21
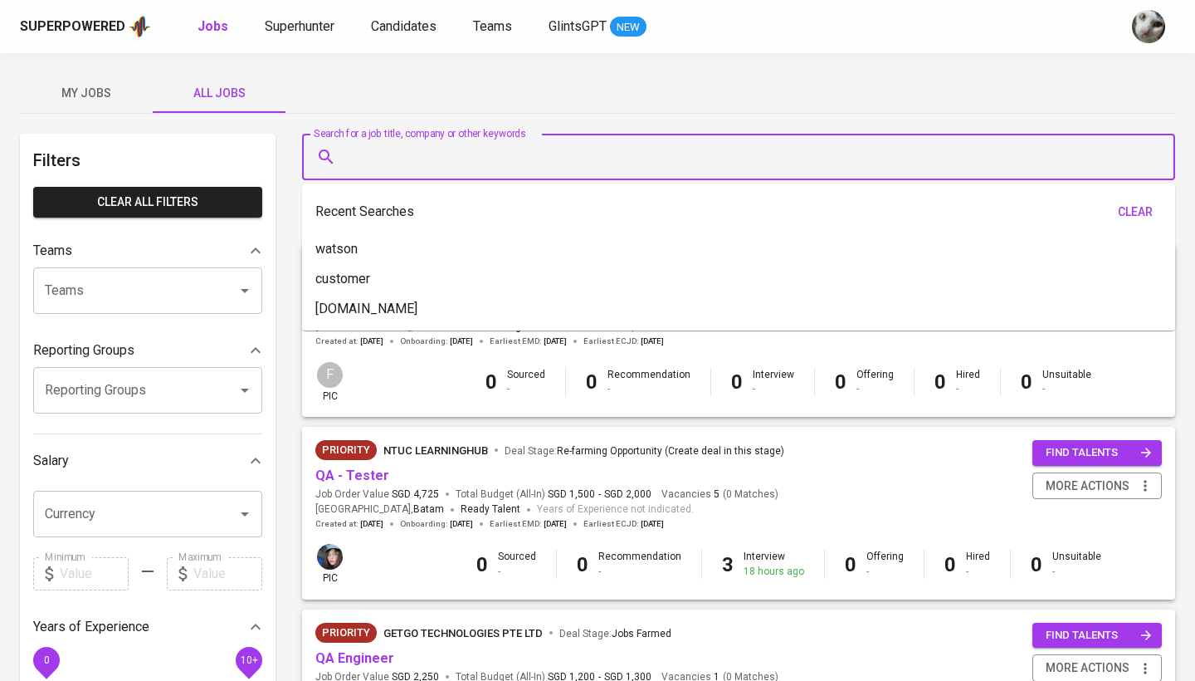
click at [395, 164] on input "Search for a job title, company or other keywords" at bounding box center [743, 157] width 800 height 32
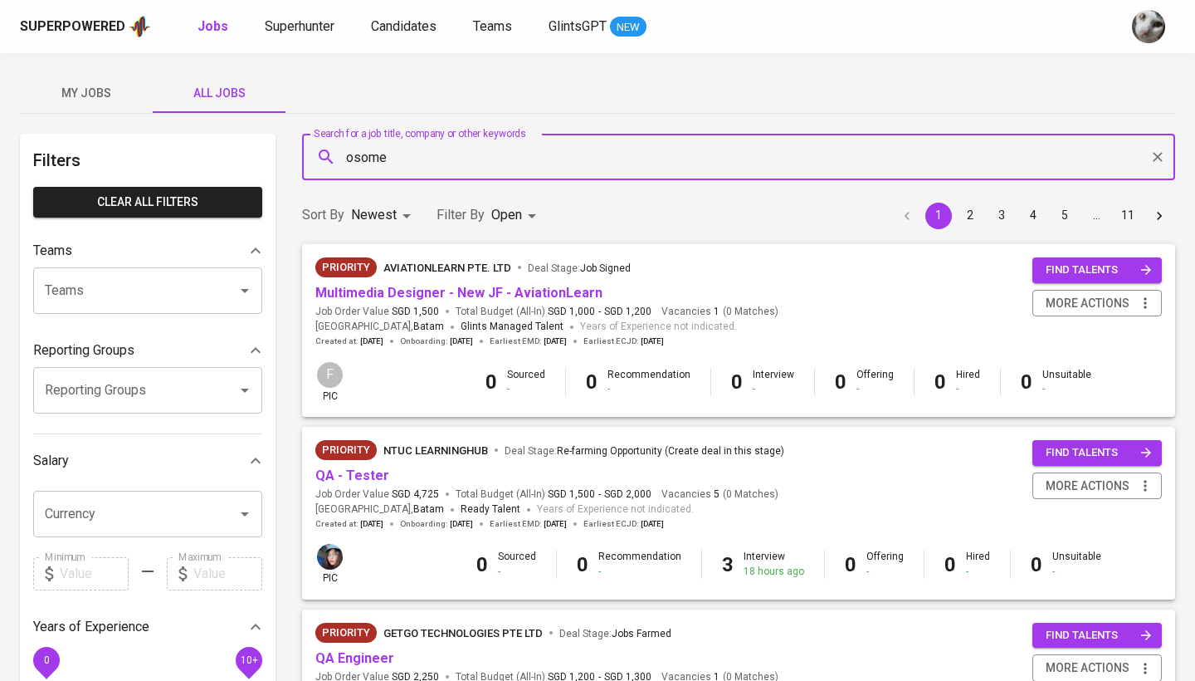
type input "osome"
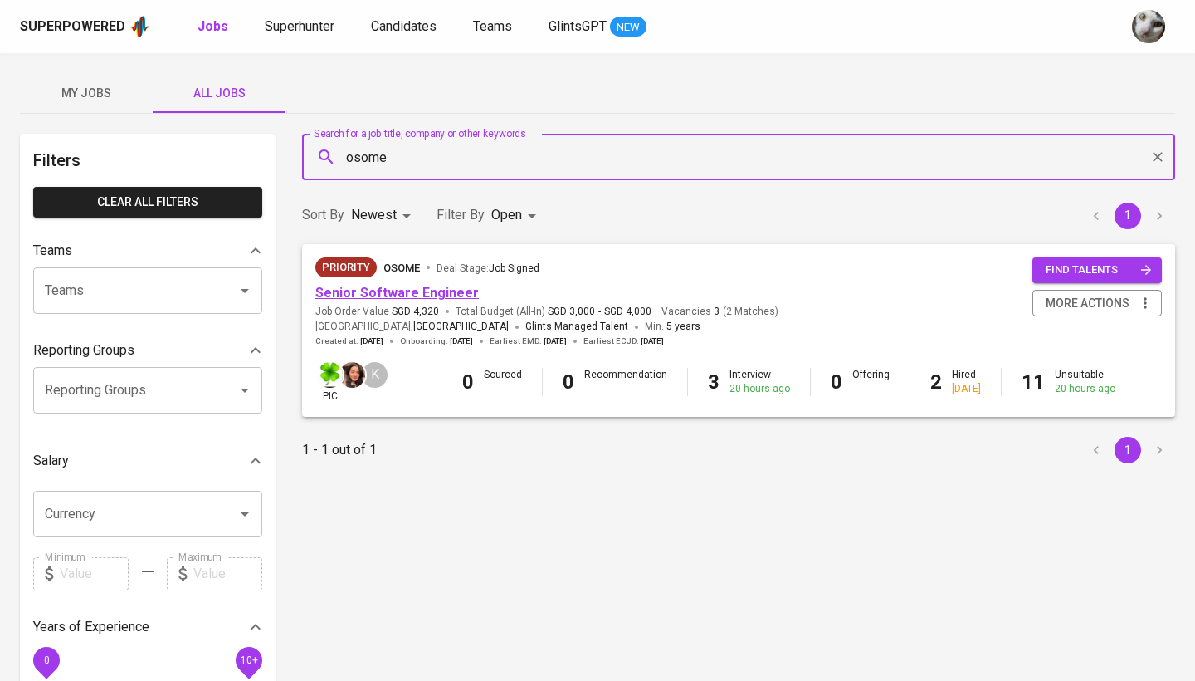
click at [442, 290] on link "Senior Software Engineer" at bounding box center [397, 293] width 164 height 16
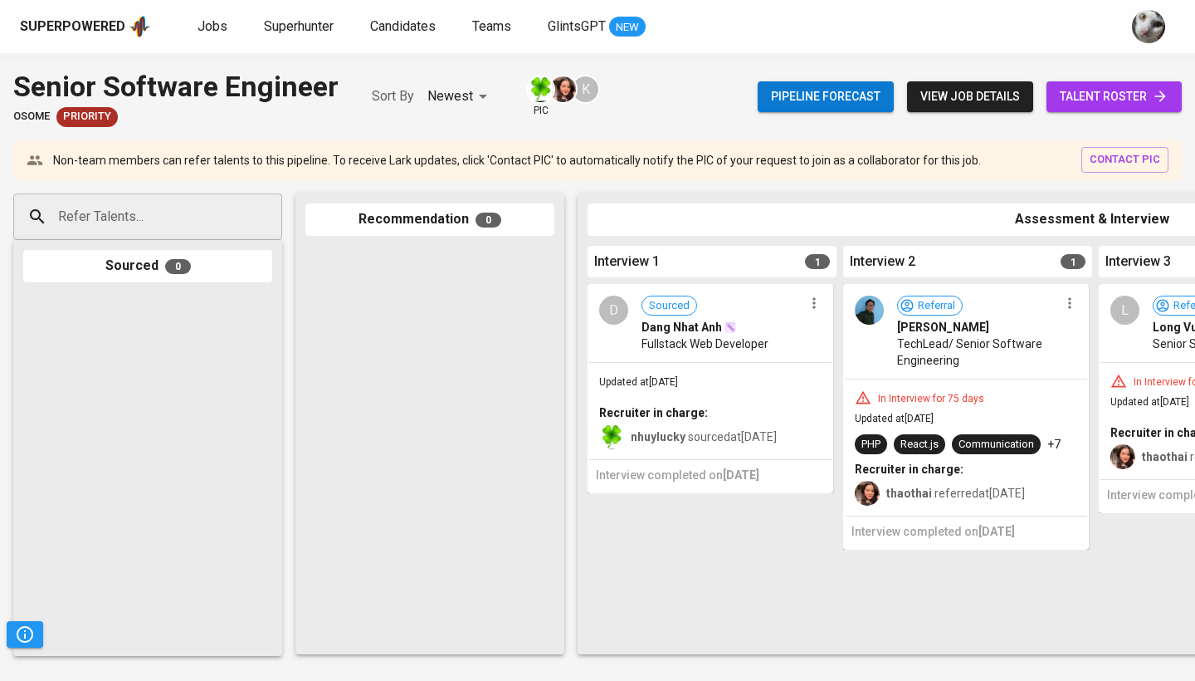
click at [1125, 95] on span "talent roster" at bounding box center [1114, 96] width 109 height 21
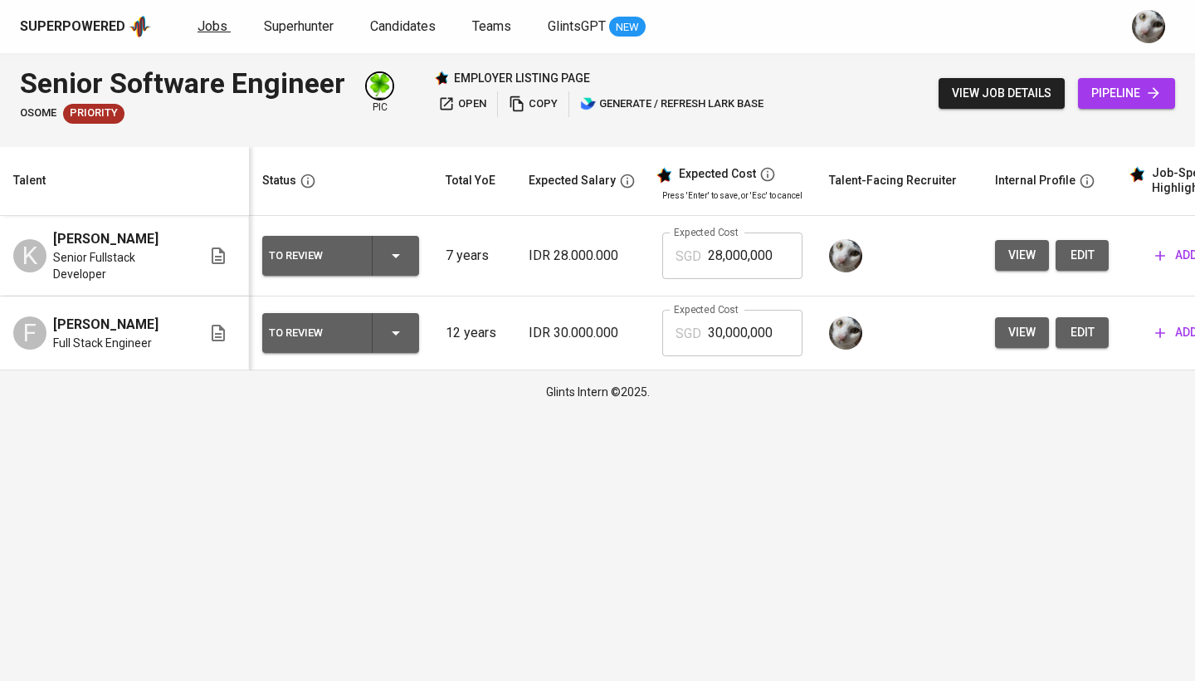
click at [225, 30] on link "Jobs" at bounding box center [214, 27] width 33 height 21
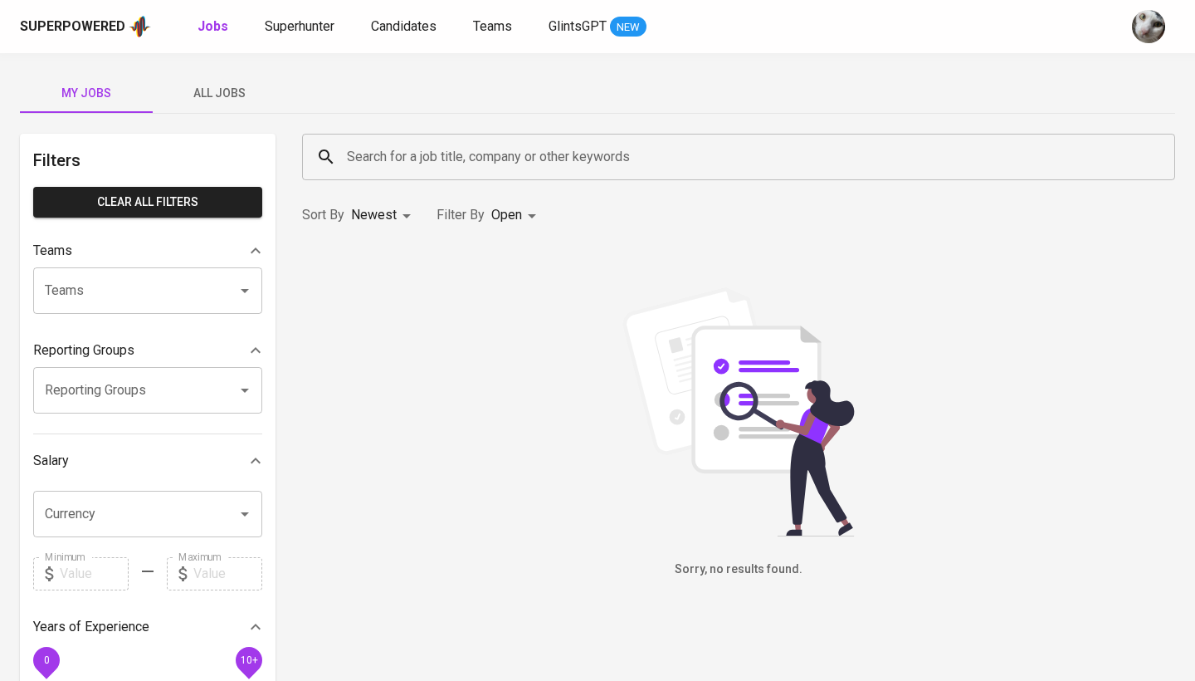
click at [232, 77] on button "All Jobs" at bounding box center [219, 93] width 133 height 40
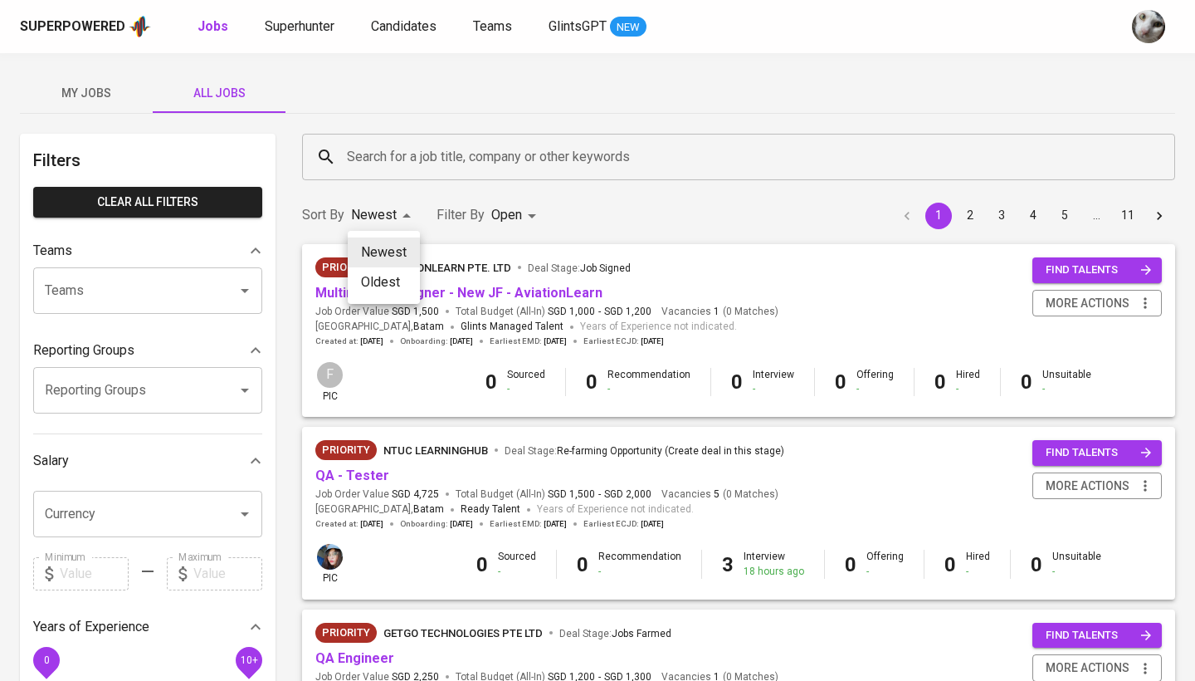
click at [394, 280] on li "Oldest" at bounding box center [384, 282] width 72 height 30
type input "OLDEST"
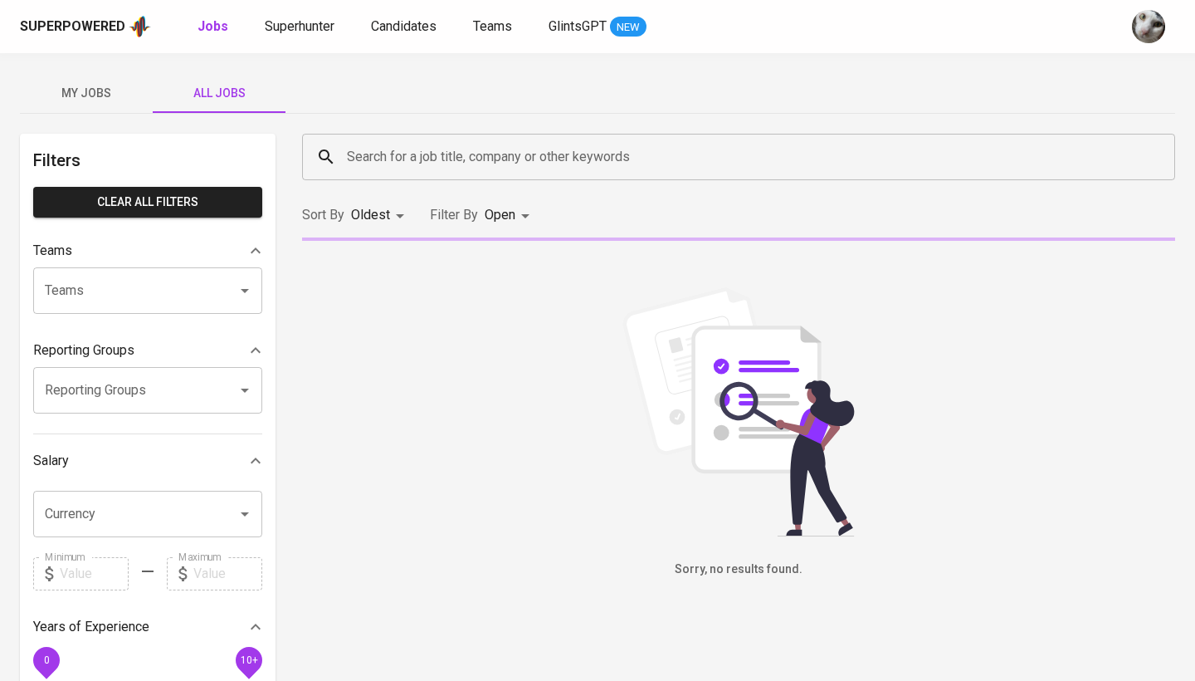
click at [497, 222] on body "Superpowered Jobs Superhunter Candidates Teams GlintsGPT NEW My Jobs All Jobs F…" at bounding box center [597, 566] width 1195 height 1133
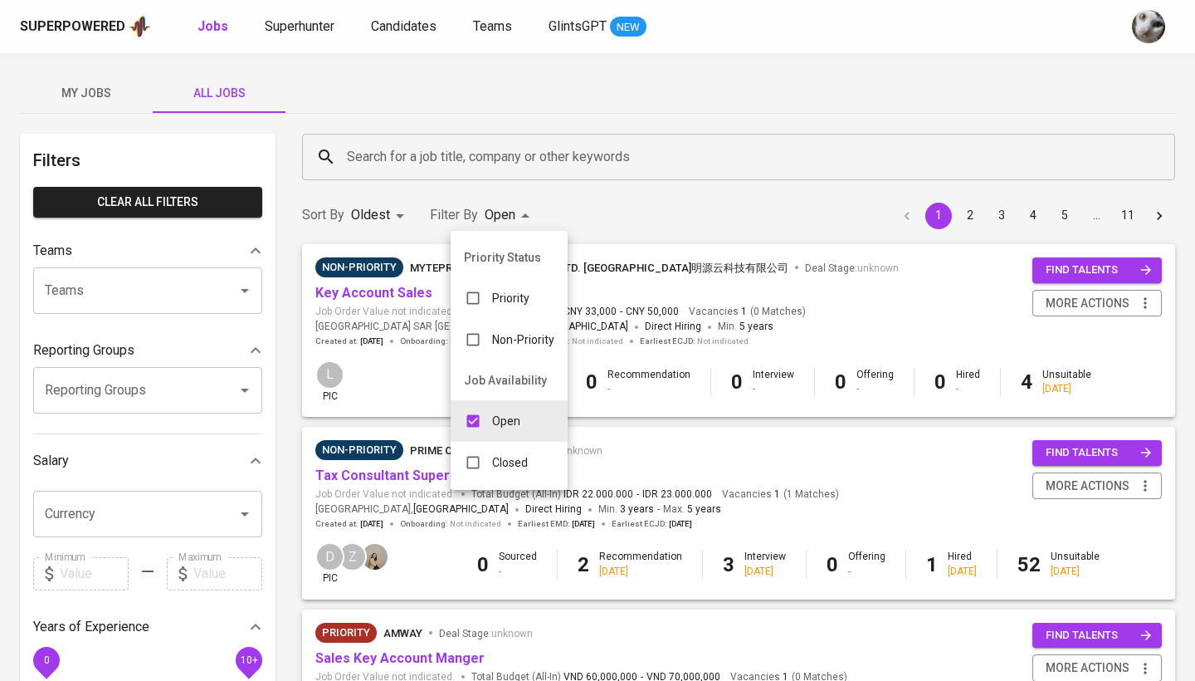
click at [485, 421] on input "checkbox" at bounding box center [473, 421] width 32 height 32
checkbox input "false"
type input "NEWEST"
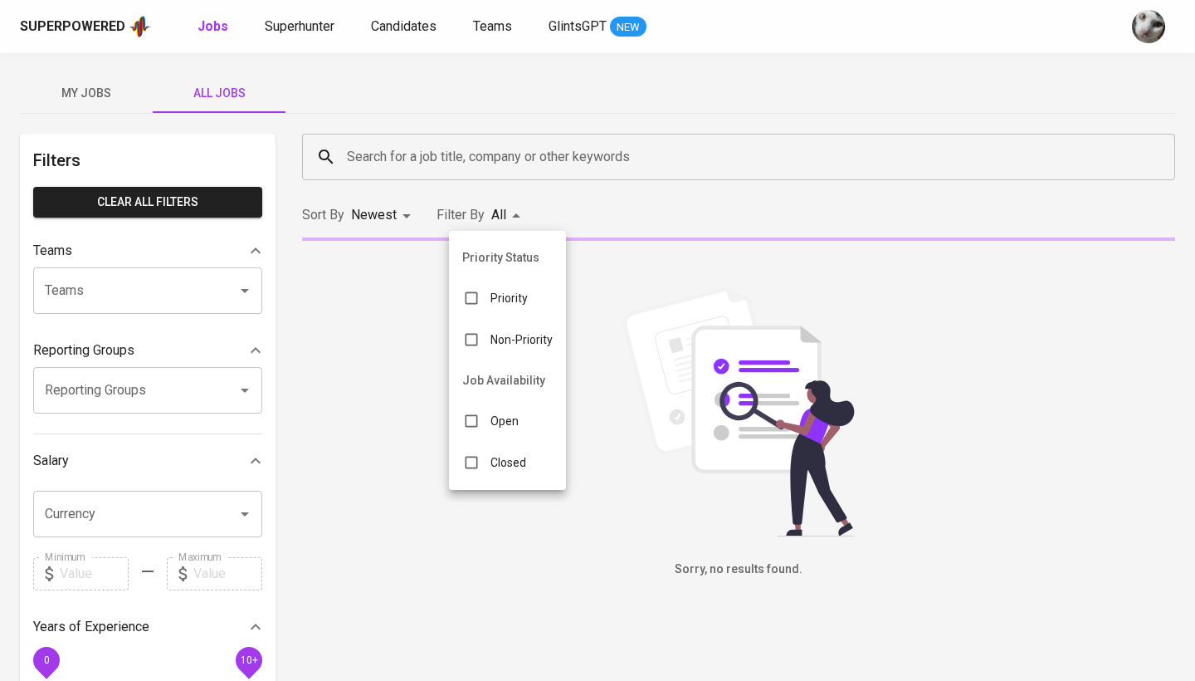
click at [474, 460] on input "checkbox" at bounding box center [472, 463] width 32 height 32
checkbox input "true"
type input "CLOSE"
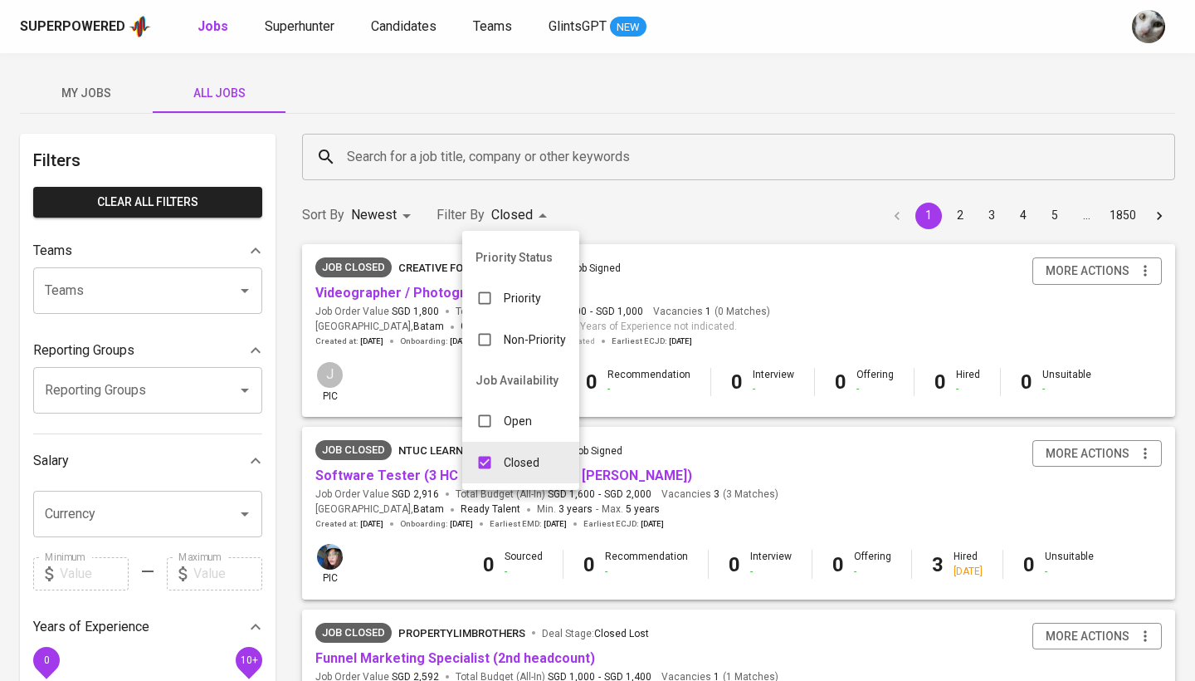
click at [364, 294] on div at bounding box center [597, 340] width 1195 height 681
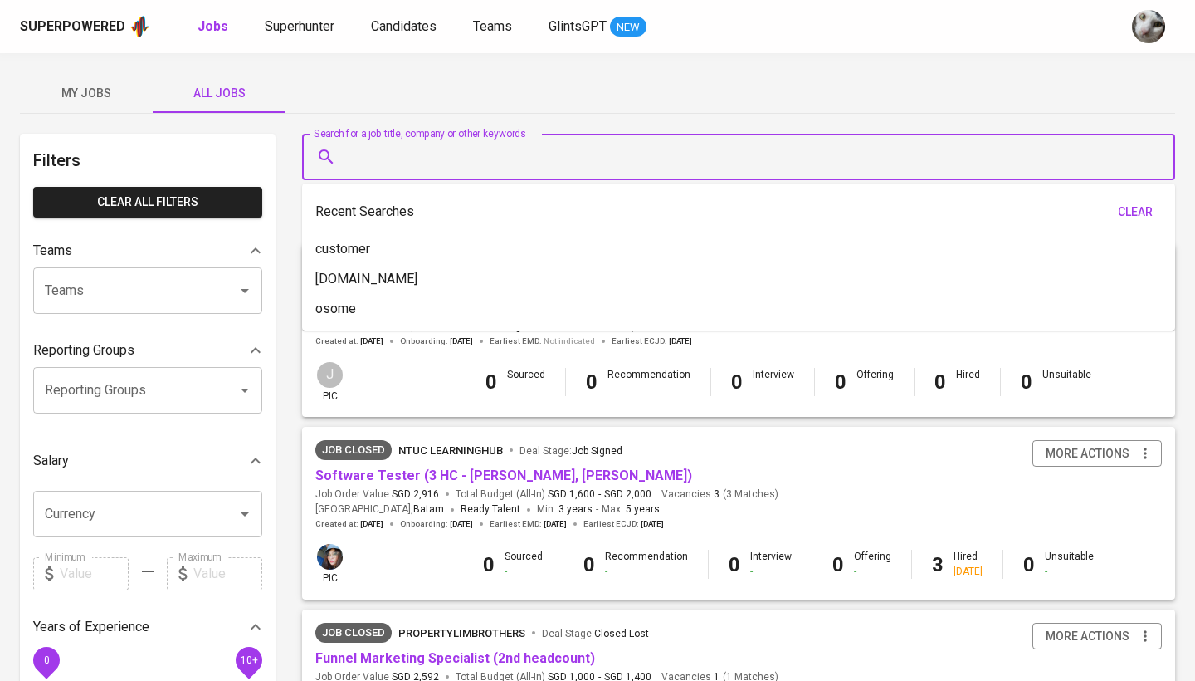
click at [435, 151] on input "Search for a job title, company or other keywords" at bounding box center [743, 157] width 800 height 32
type input "s"
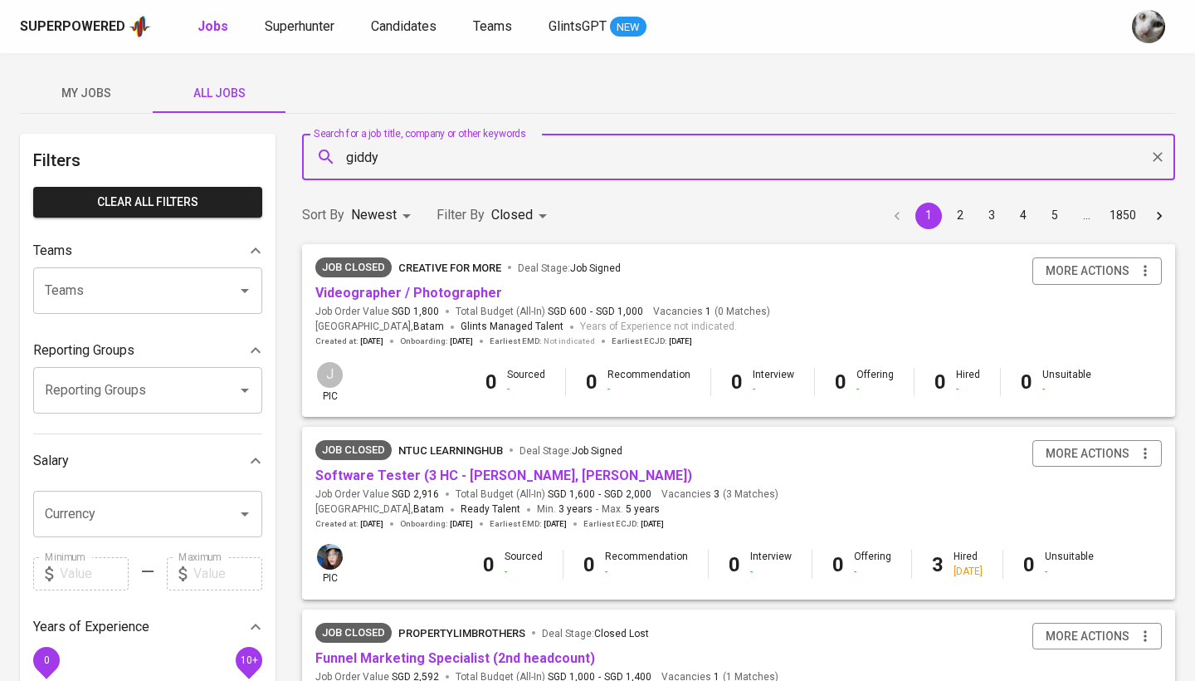
type input "giddy"
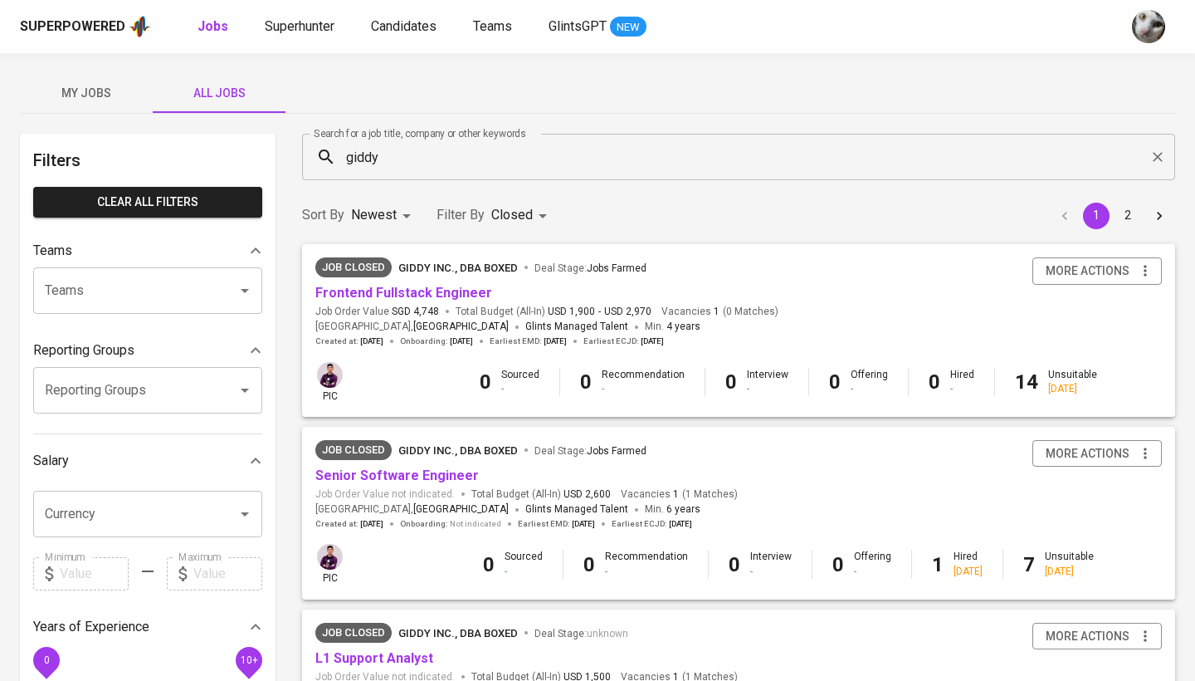
click at [374, 481] on span "Senior Software Engineer" at bounding box center [397, 475] width 164 height 19
click at [376, 472] on link "Senior Software Engineer" at bounding box center [397, 475] width 164 height 16
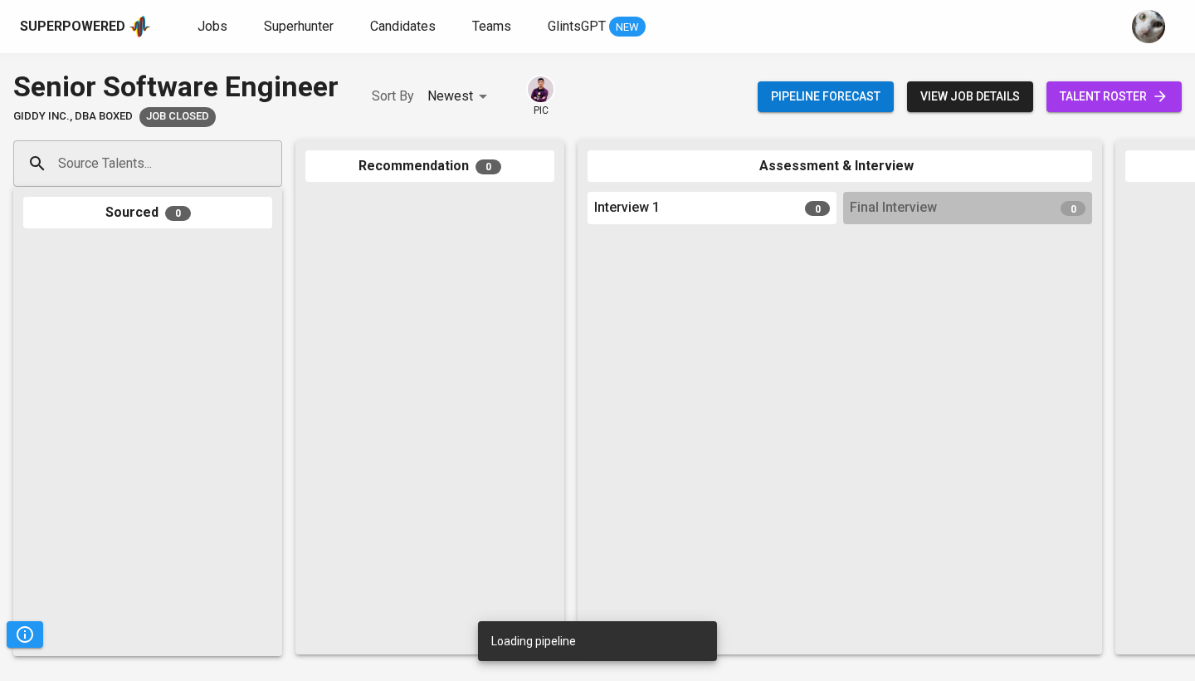
click at [1079, 87] on span "talent roster" at bounding box center [1114, 96] width 109 height 21
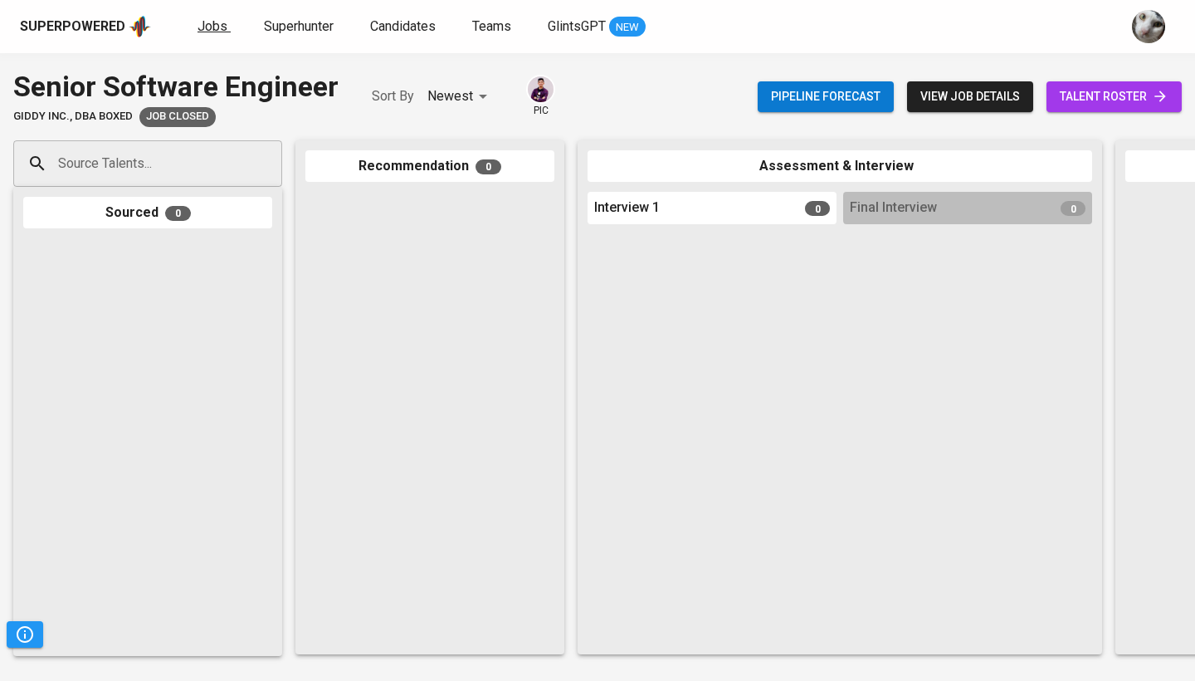
click at [207, 22] on span "Jobs" at bounding box center [213, 26] width 30 height 16
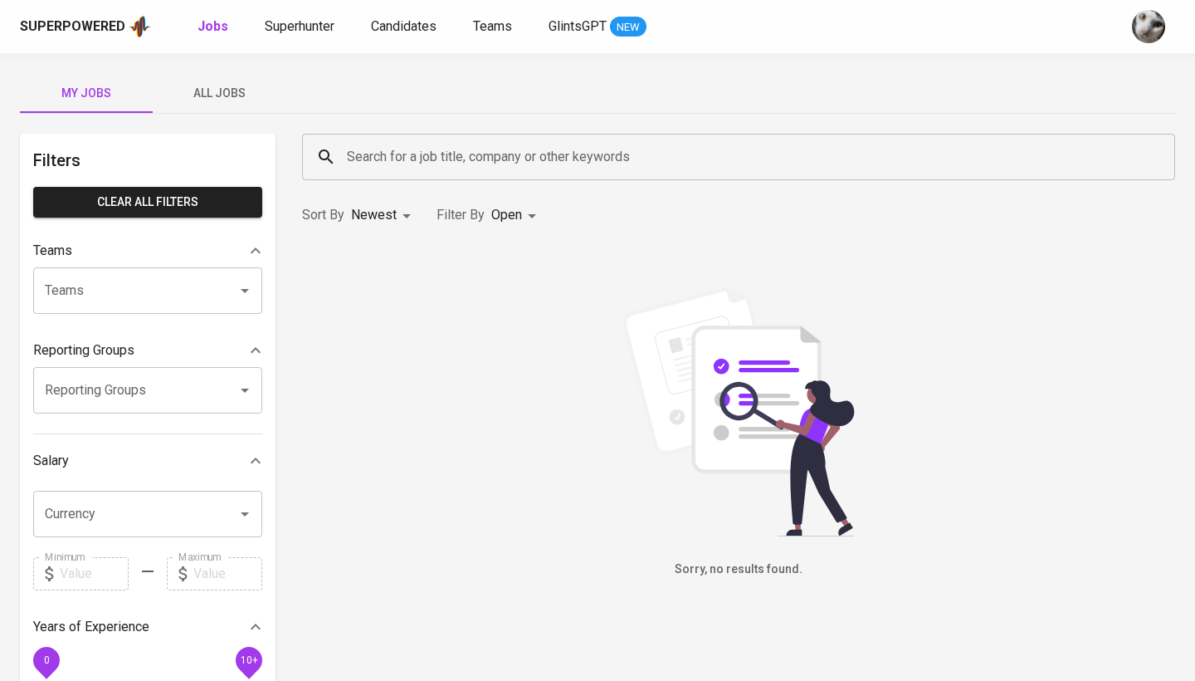
click at [227, 100] on span "All Jobs" at bounding box center [219, 93] width 113 height 21
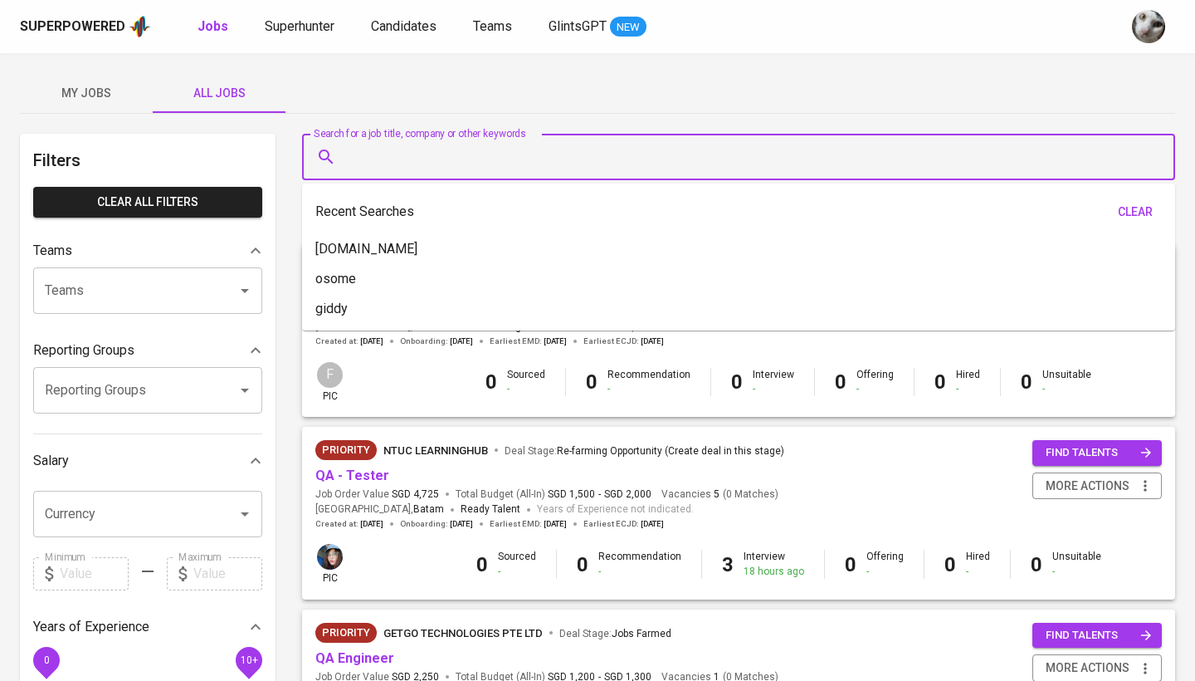
click at [398, 155] on input "Search for a job title, company or other keywords" at bounding box center [743, 157] width 800 height 32
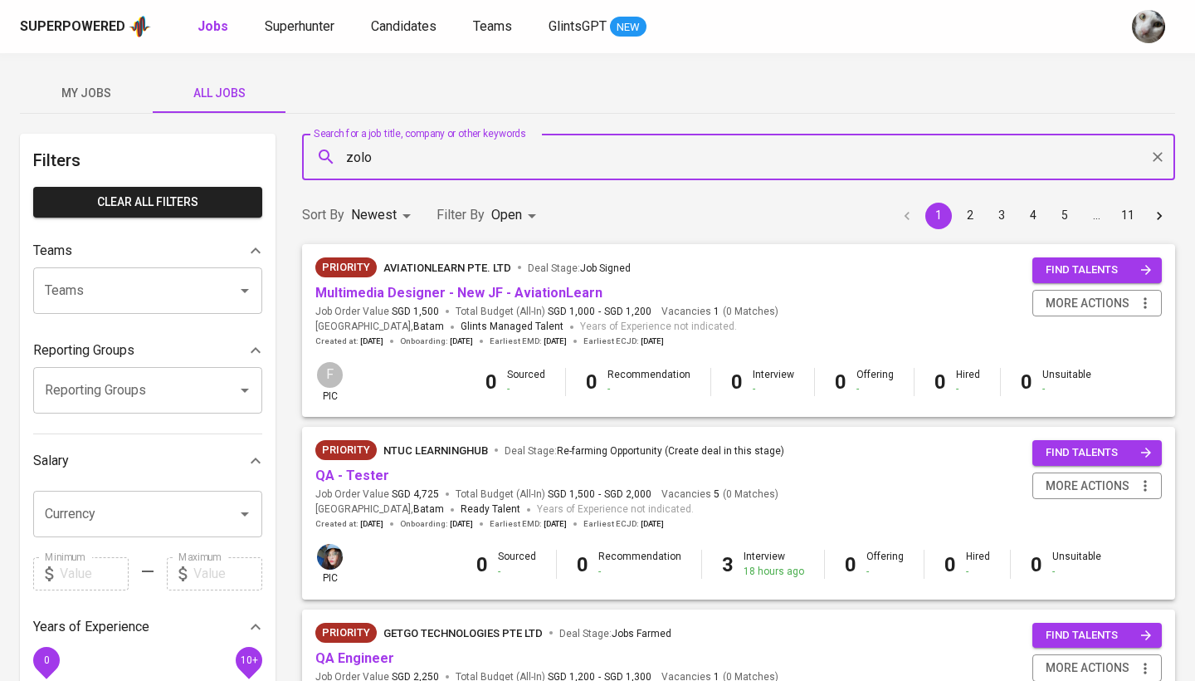
type input "zolo"
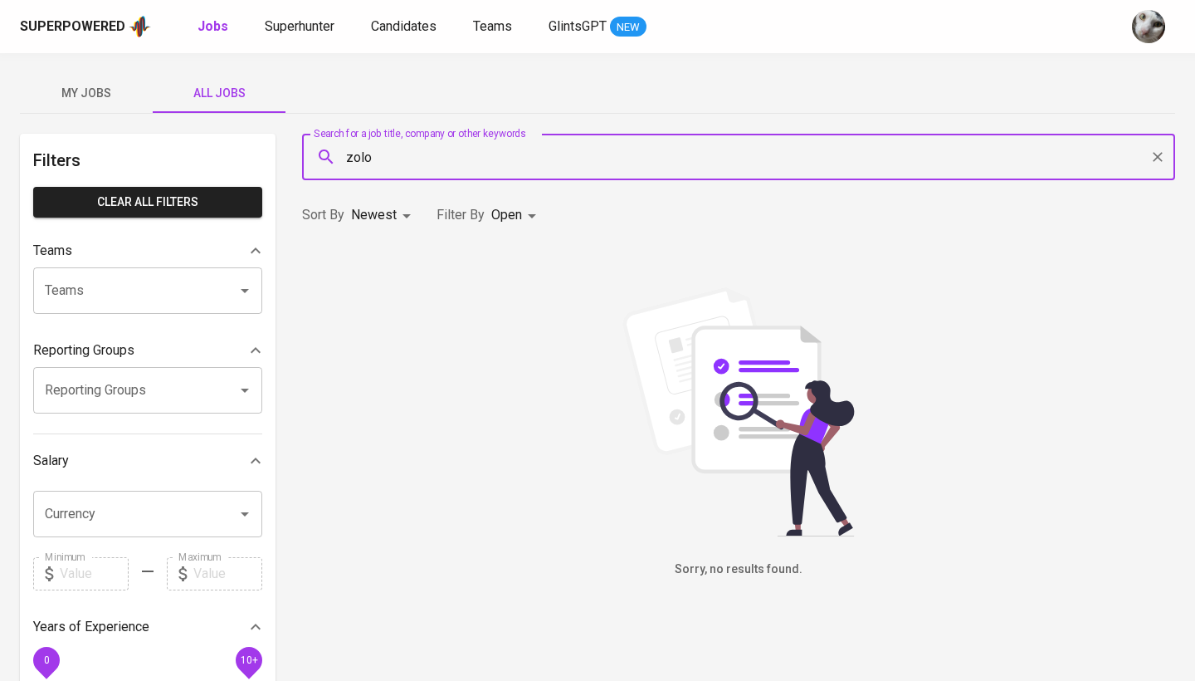
click at [496, 217] on body "Superpowered Jobs Superhunter Candidates Teams GlintsGPT NEW My Jobs All Jobs F…" at bounding box center [597, 566] width 1195 height 1133
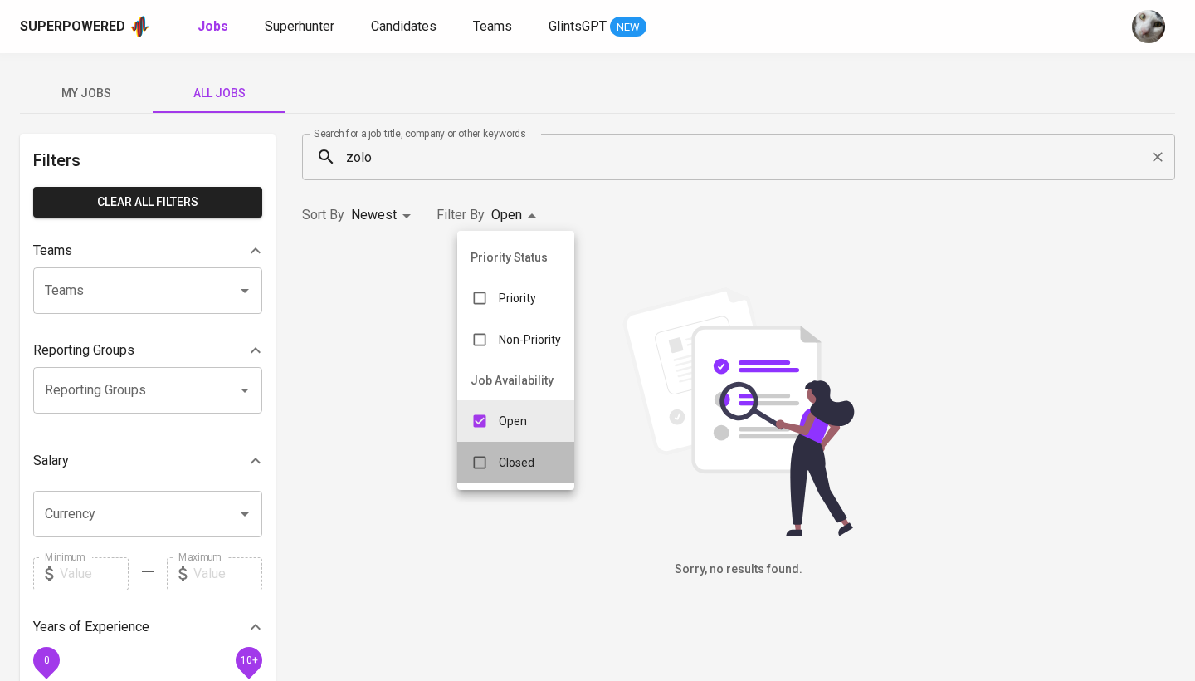
click at [523, 464] on p "Closed" at bounding box center [517, 462] width 36 height 17
type input "OPEN,CLOSE"
checkbox input "true"
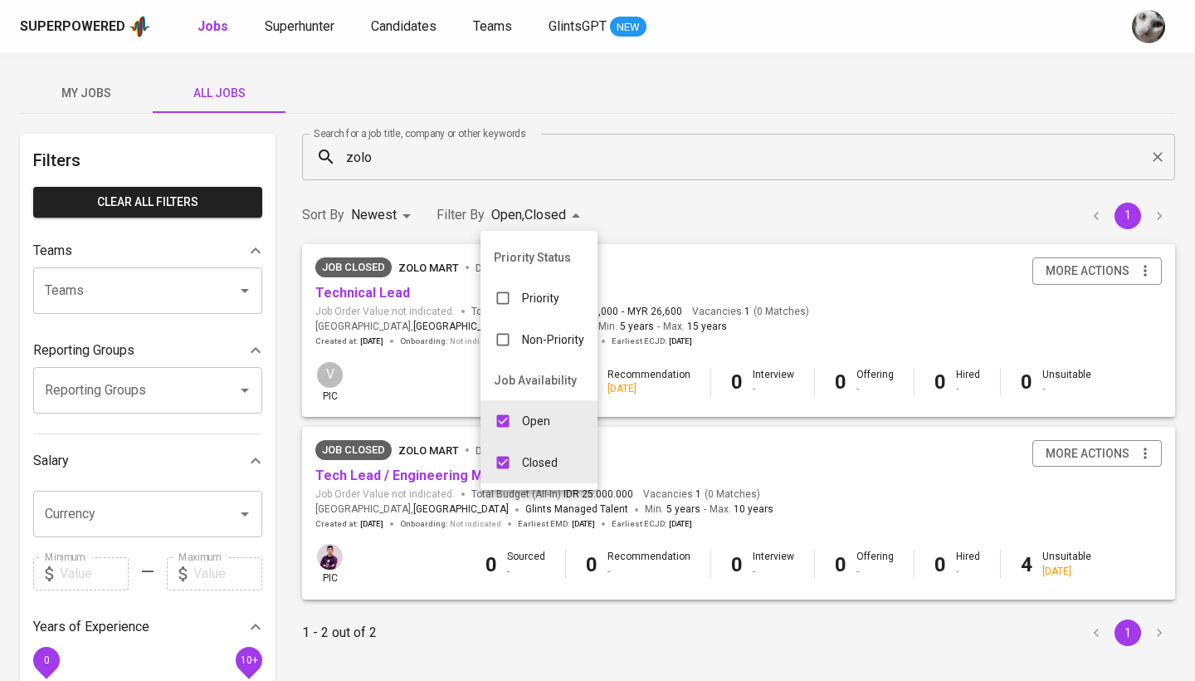
click at [501, 422] on input "checkbox" at bounding box center [503, 421] width 32 height 32
checkbox input "false"
type input "CLOSE"
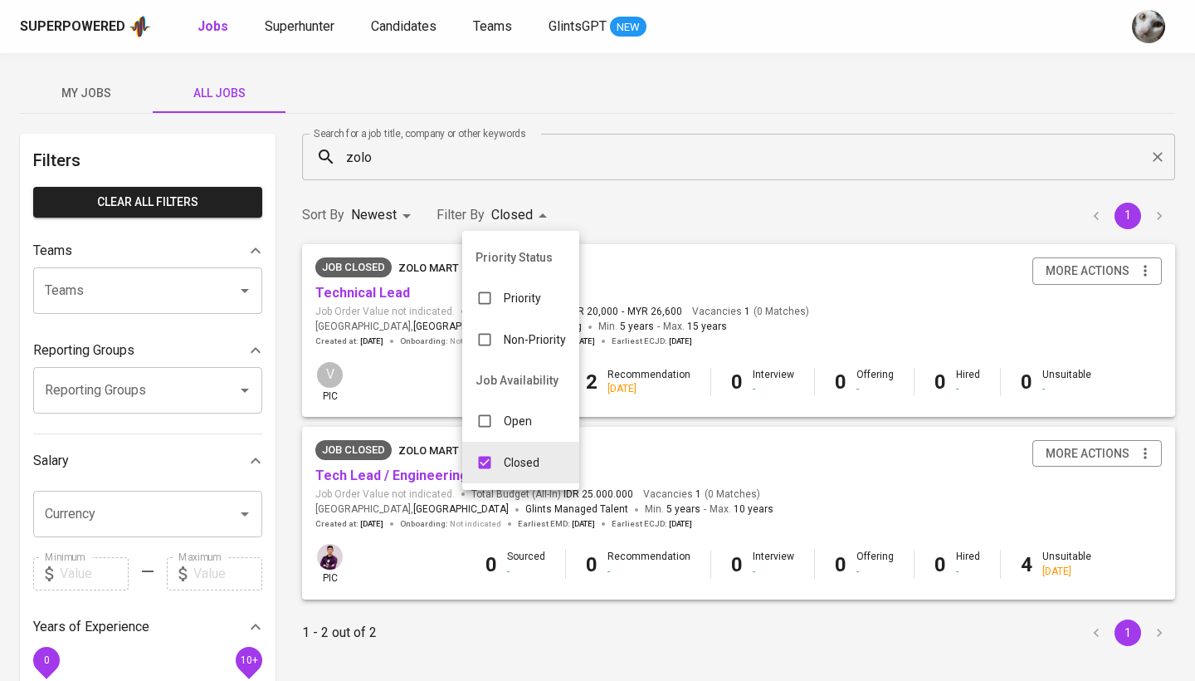
click at [706, 235] on div at bounding box center [597, 340] width 1195 height 681
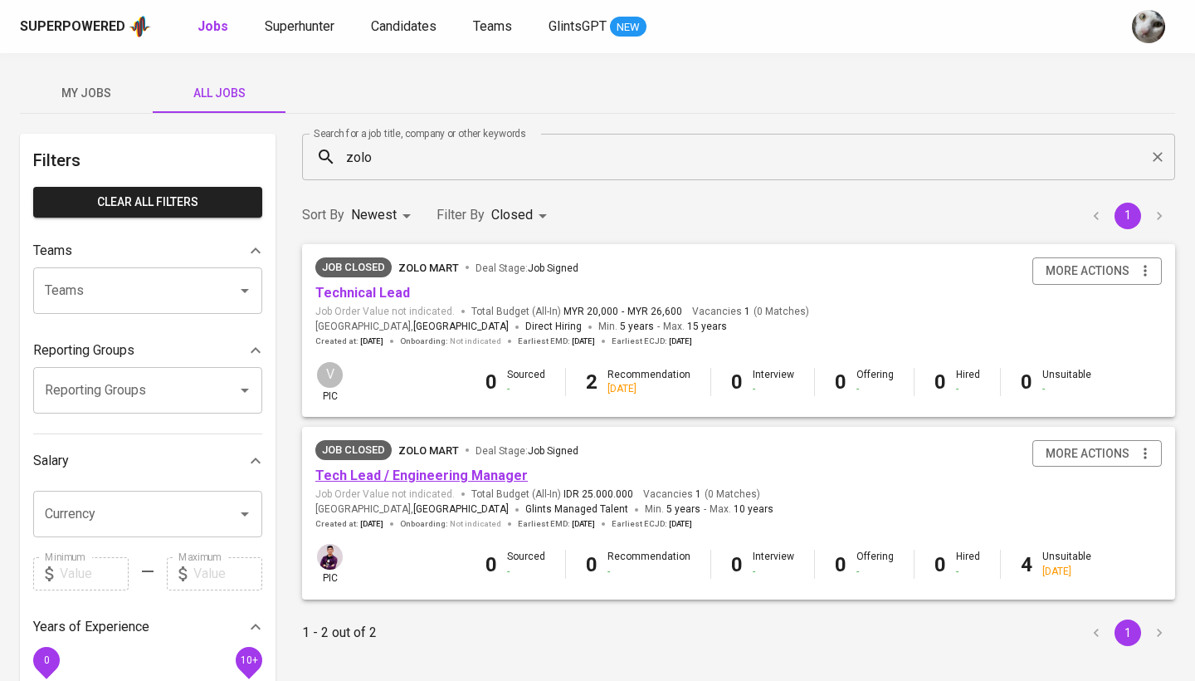
click at [362, 478] on link "Tech Lead / Engineering Manager" at bounding box center [421, 475] width 212 height 16
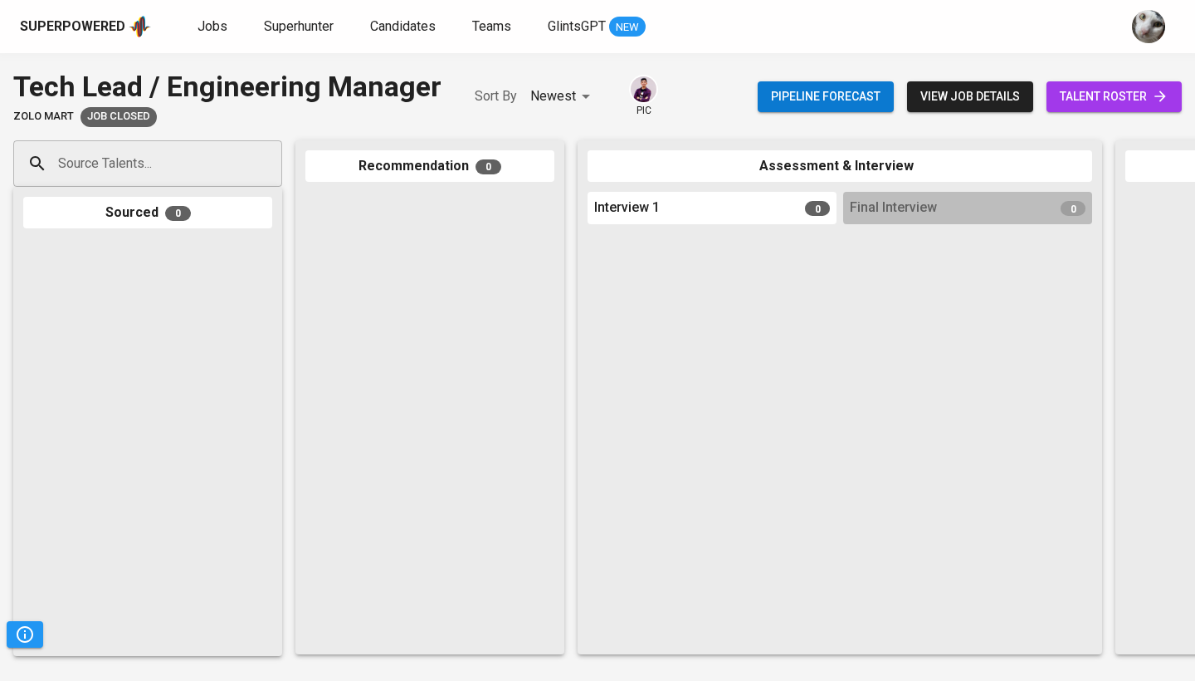
click at [1110, 89] on span "talent roster" at bounding box center [1114, 96] width 109 height 21
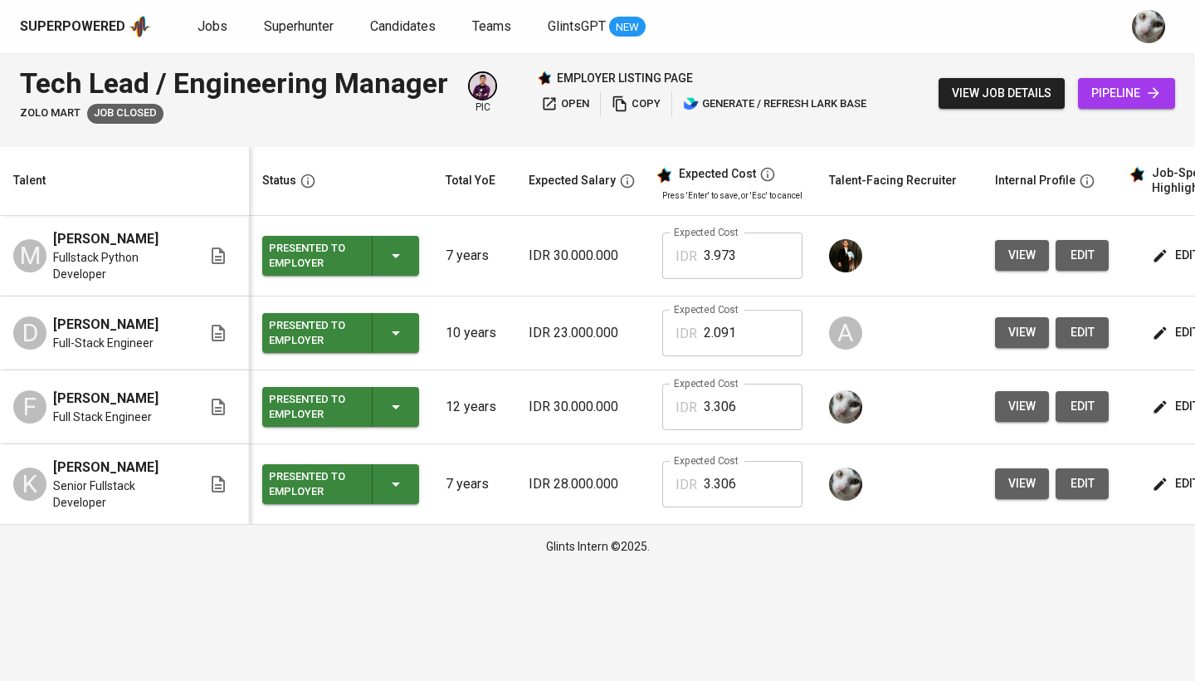
click at [1165, 405] on span "edit" at bounding box center [1177, 406] width 44 height 21
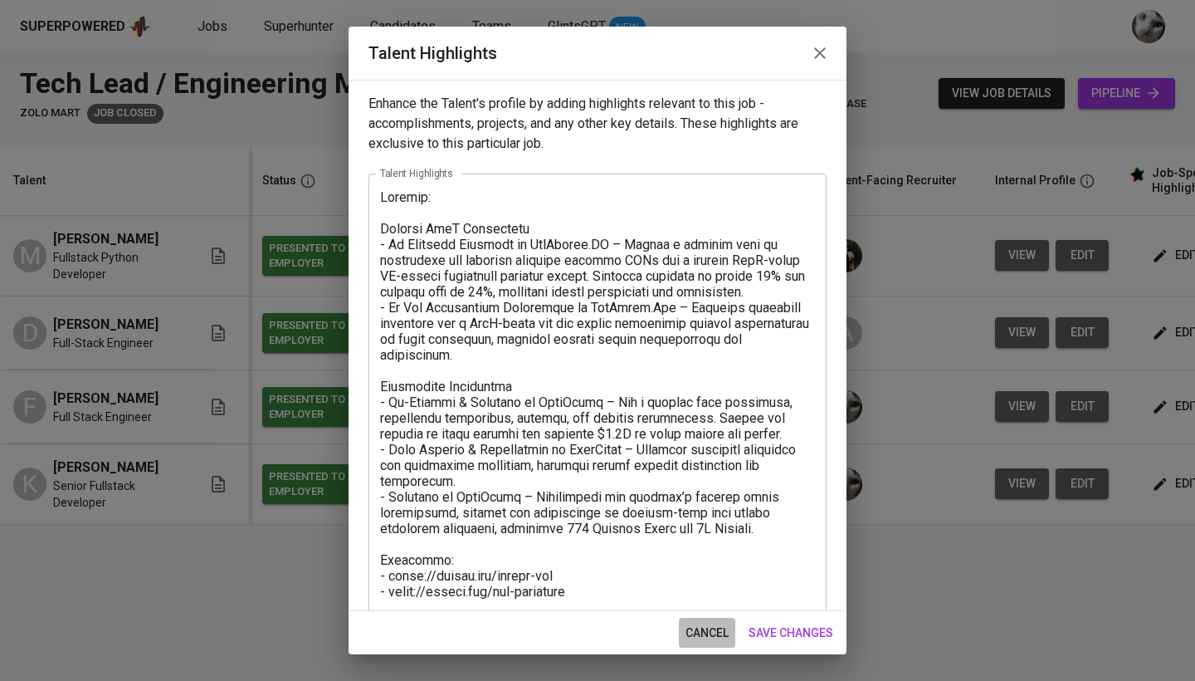
click at [722, 633] on span "cancel" at bounding box center [707, 633] width 43 height 21
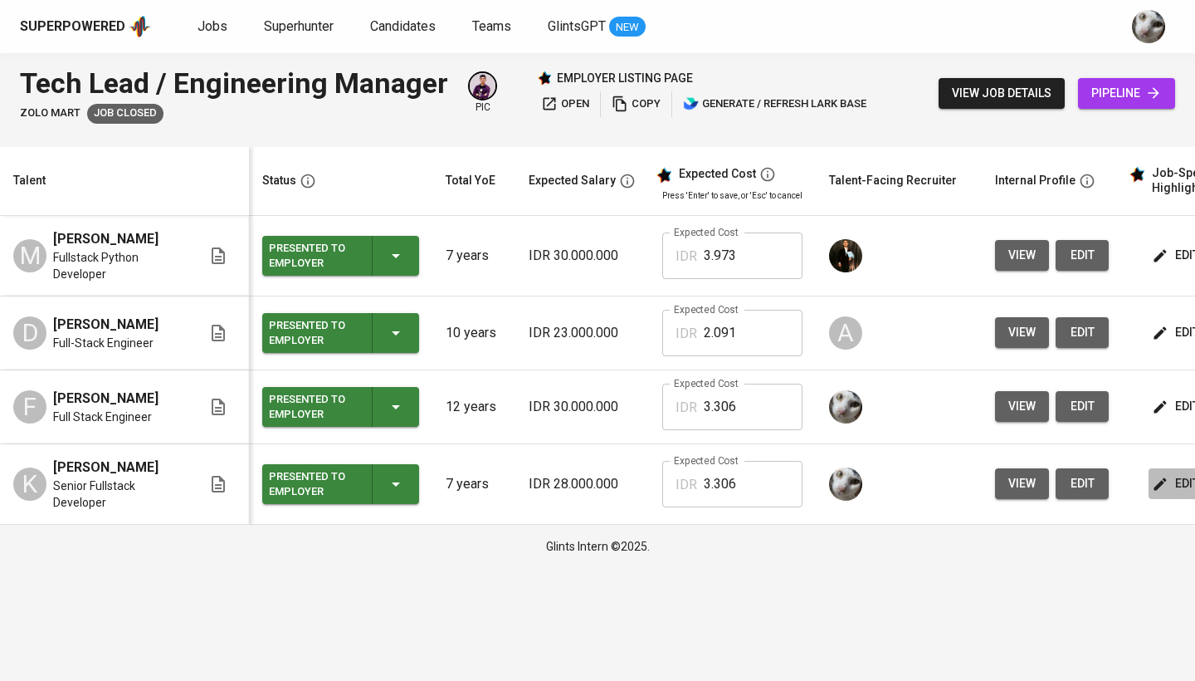
click at [1173, 480] on span "edit" at bounding box center [1177, 483] width 44 height 21
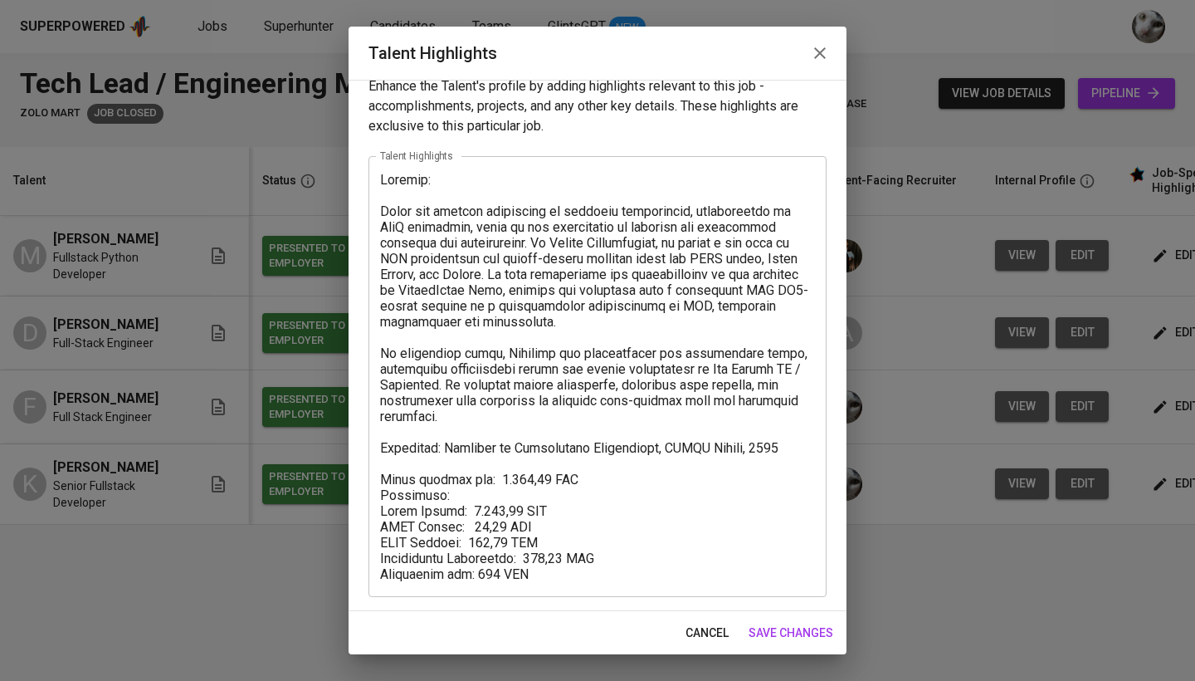
scroll to position [17, 0]
click at [705, 634] on span "cancel" at bounding box center [707, 633] width 43 height 21
